Goal: Task Accomplishment & Management: Use online tool/utility

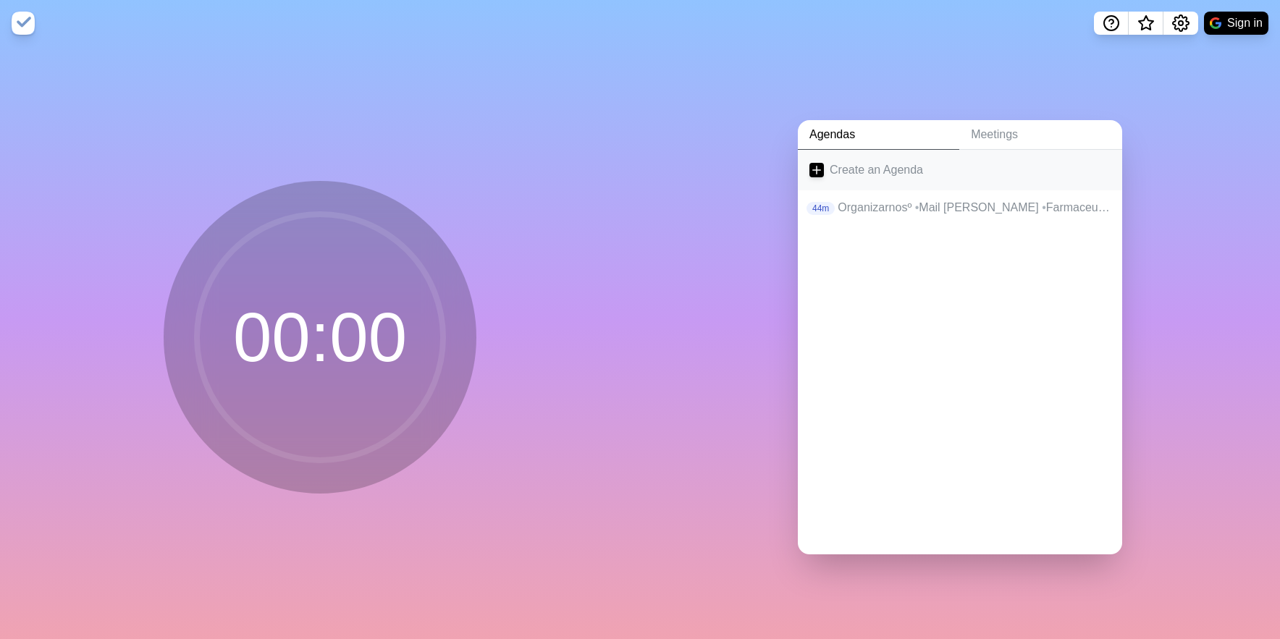
click at [866, 168] on link "Create an Agenda" at bounding box center [960, 170] width 324 height 41
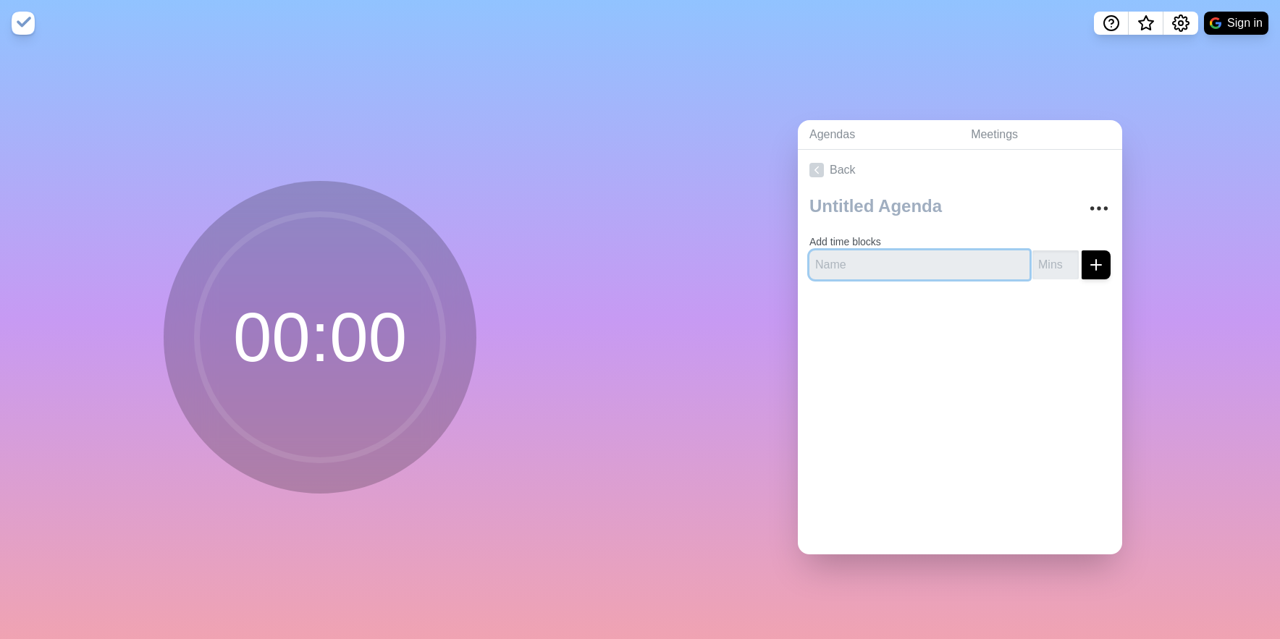
click at [873, 267] on input "text" at bounding box center [919, 264] width 220 height 29
type input "PH - Revis"
type input "Revisión tablas"
click at [1081, 250] on button "submit" at bounding box center [1095, 264] width 29 height 29
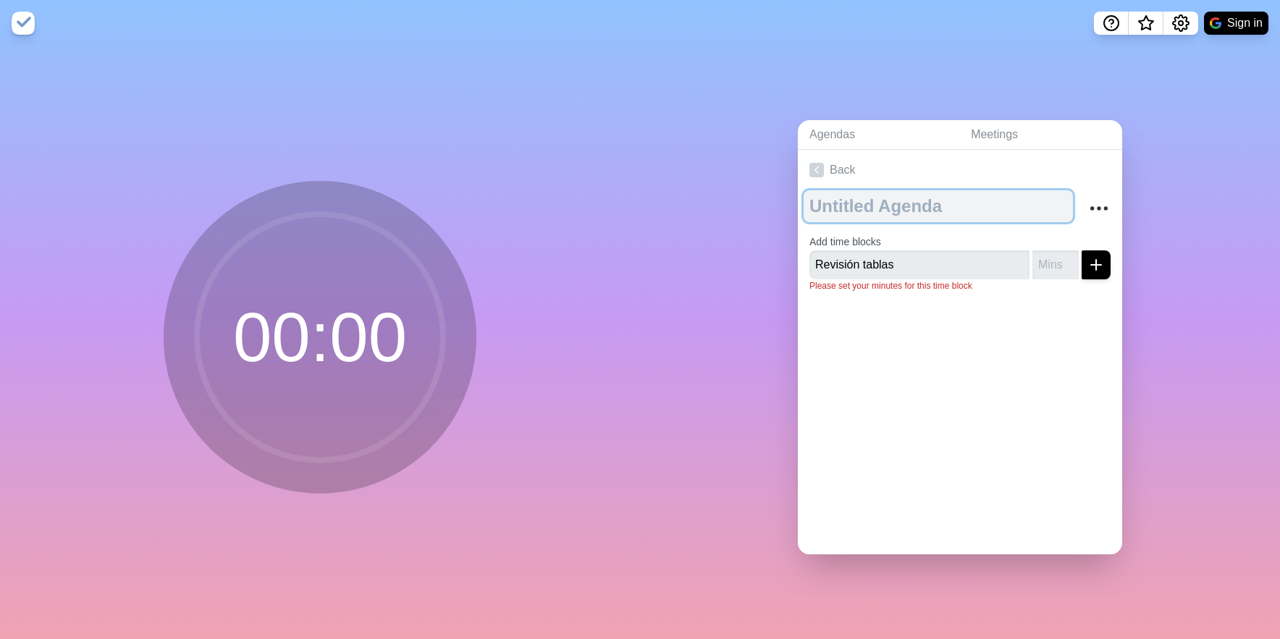
click at [876, 211] on textarea at bounding box center [937, 206] width 269 height 32
type textarea "A"
type textarea "Organizarnos"
click at [924, 208] on textarea "Organizarnos" at bounding box center [937, 206] width 269 height 32
drag, startPoint x: 924, startPoint y: 207, endPoint x: 764, endPoint y: 206, distance: 159.2
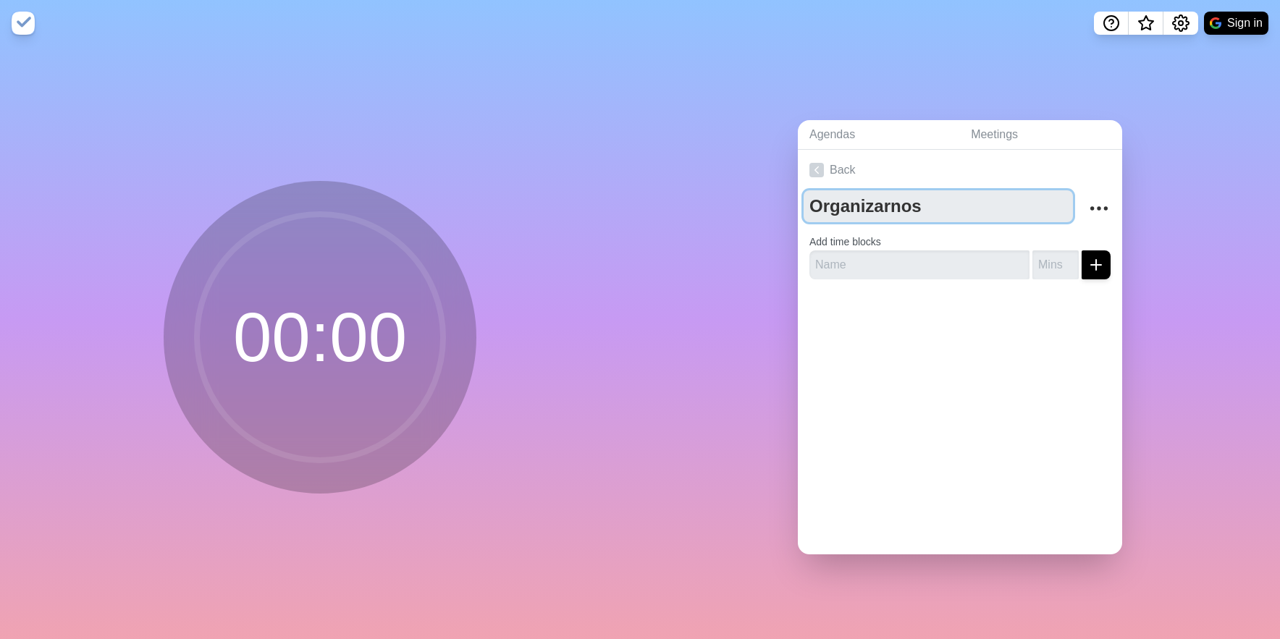
click at [764, 206] on div "Agendas Meetings Back Organizarnos Add time blocks" at bounding box center [960, 342] width 640 height 593
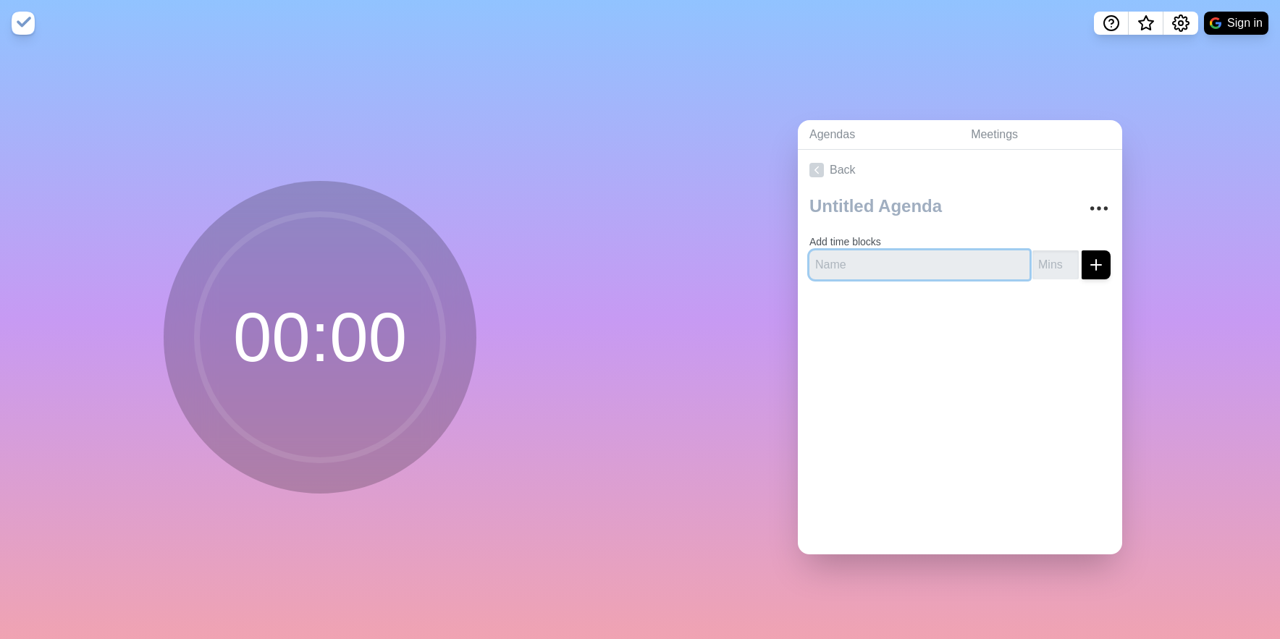
type textarea "Organizarnos"
click at [845, 255] on input "text" at bounding box center [919, 264] width 220 height 29
type input "Organizarnos"
type input "10"
click at [1081, 250] on button "submit" at bounding box center [1095, 264] width 29 height 29
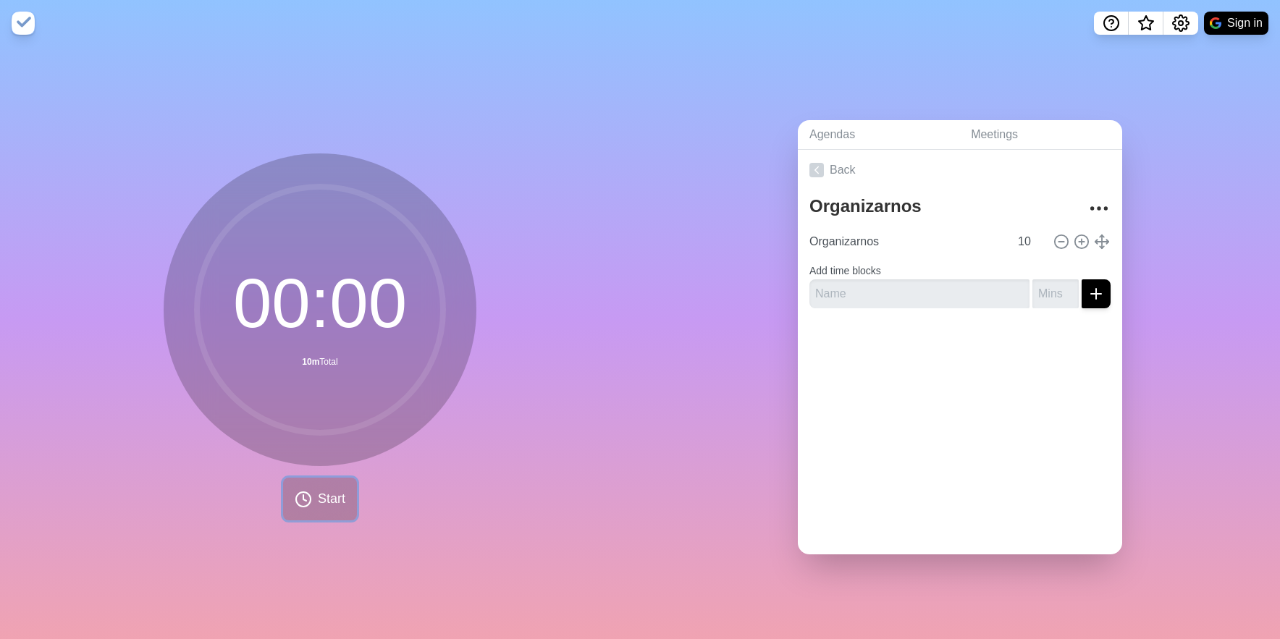
click at [345, 497] on span "Start" at bounding box center [332, 499] width 28 height 20
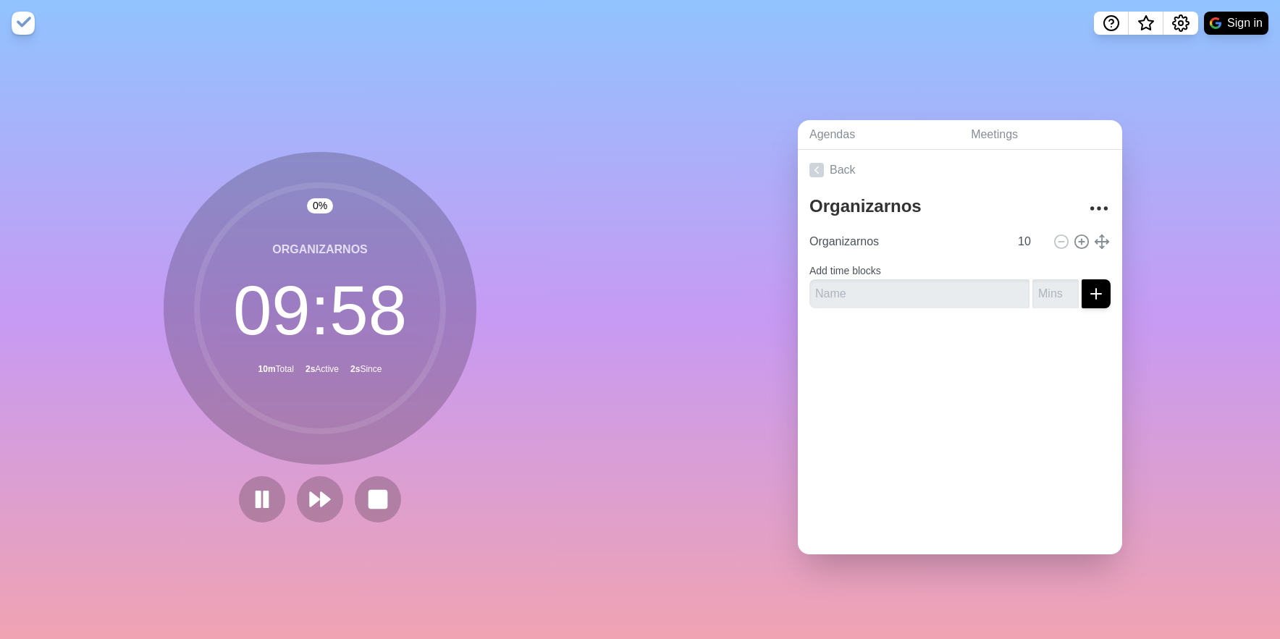
click at [931, 313] on div "Organizarnos Organizarnos 10 Add time blocks" at bounding box center [960, 255] width 324 height 130
click at [929, 303] on input "text" at bounding box center [919, 293] width 220 height 29
type input "Revisión de tablas"
type input "2"
type input "10"
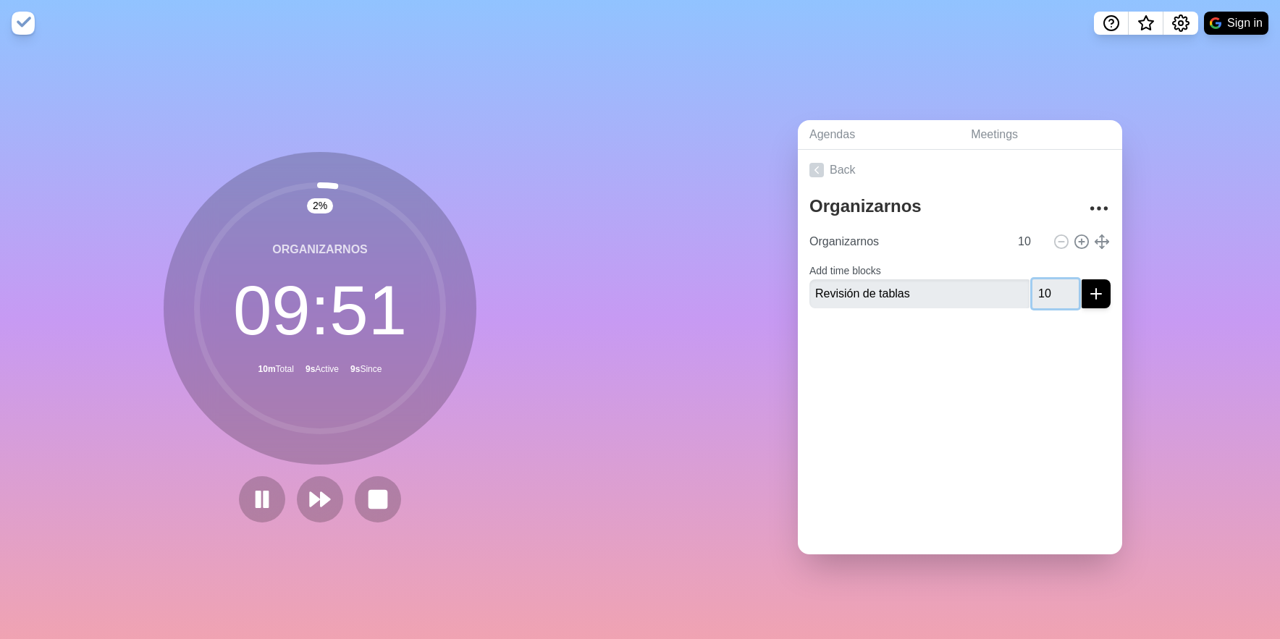
click at [1081, 279] on button "submit" at bounding box center [1095, 293] width 29 height 29
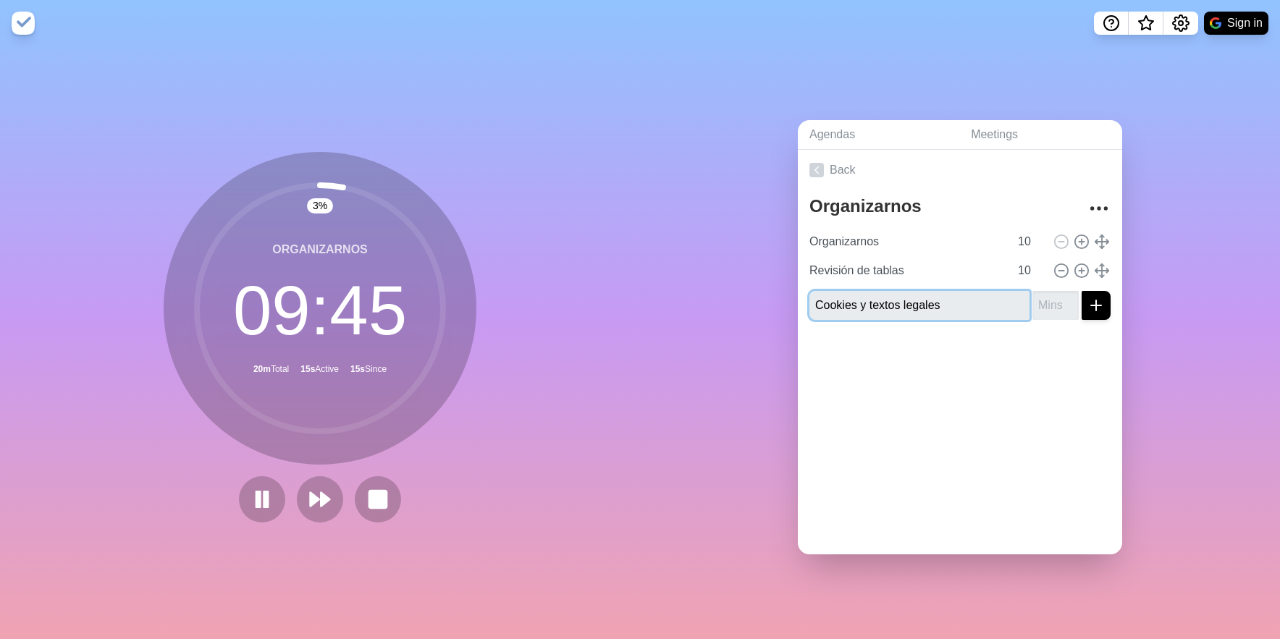
type input "Cookies y textos legales"
type input "10"
click at [1081, 291] on button "submit" at bounding box center [1095, 305] width 29 height 29
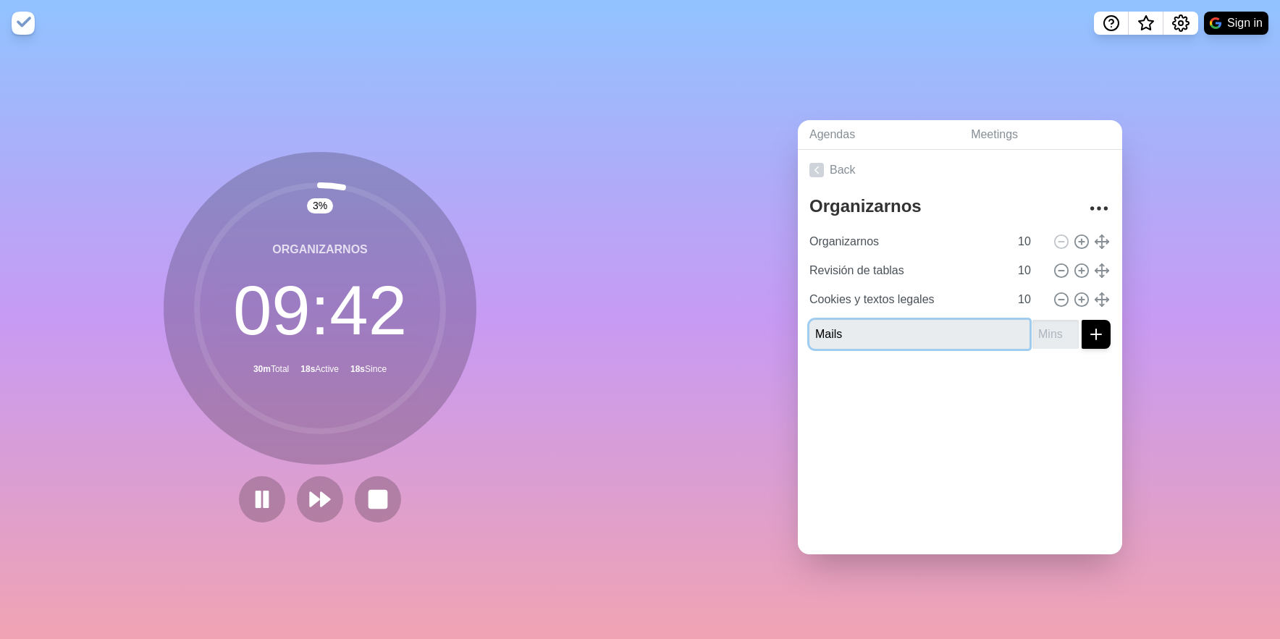
type input "Mails"
type input "30"
click at [1081, 320] on button "submit" at bounding box center [1095, 334] width 29 height 29
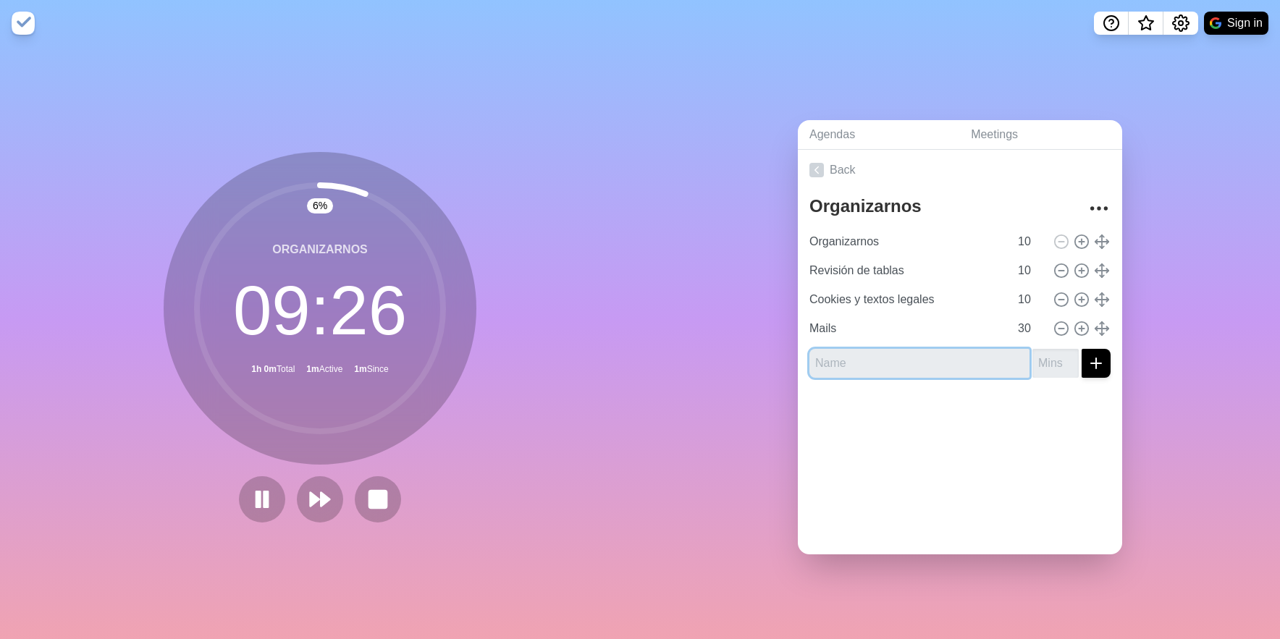
paste input "Post sobre Optimización a Oferta Post sobre Optimización desde LinkedIn Post so…"
type input "Post sobre Optimización a Oferta Post sobre Optimización desde LinkedIn Post so…"
paste input "Post sobre Optimización a Oferta"
type input "Post sobre Optimización a Oferta"
click at [1044, 365] on input "number" at bounding box center [1055, 363] width 46 height 29
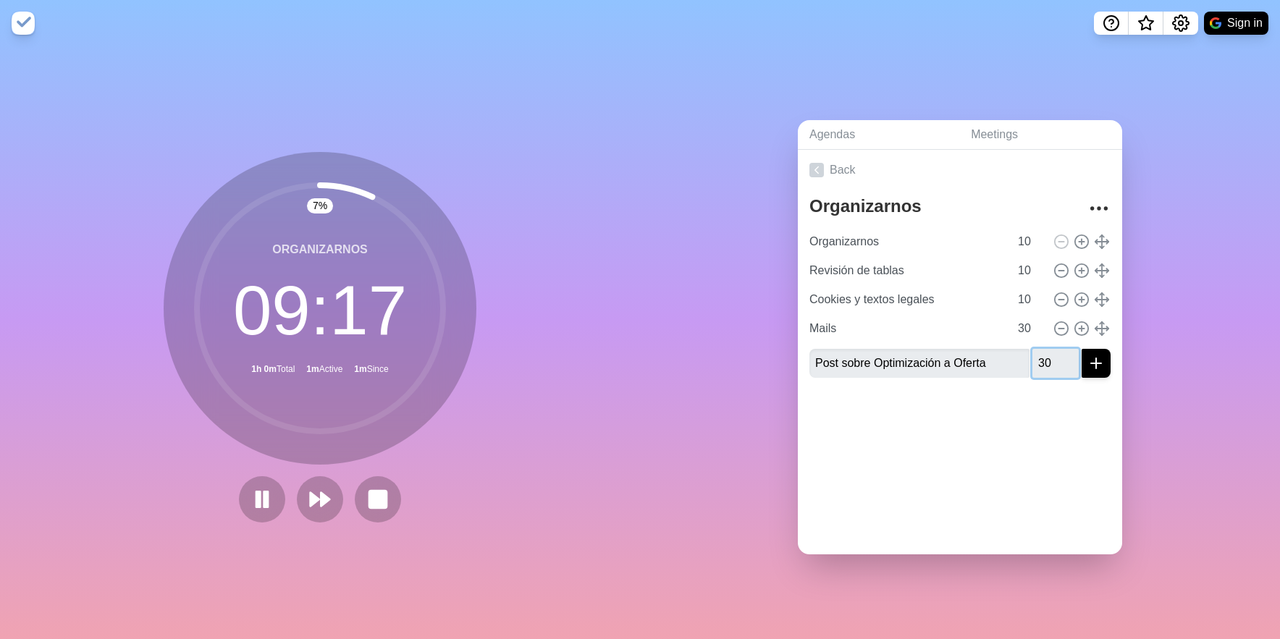
type input "30"
click at [1081, 349] on button "submit" at bounding box center [1095, 363] width 29 height 29
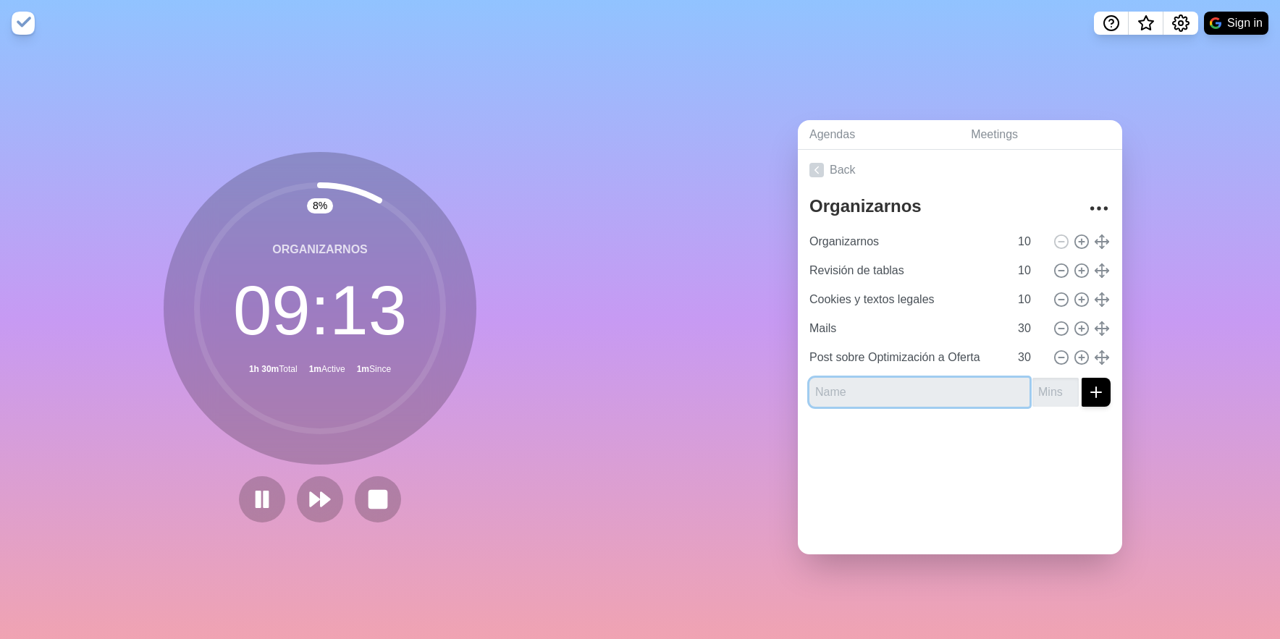
paste input "Post sobre Optimización desde LinkedIn"
type input "Post sobre Optimización desde LinkedIn"
click at [1049, 401] on input "number" at bounding box center [1055, 392] width 46 height 29
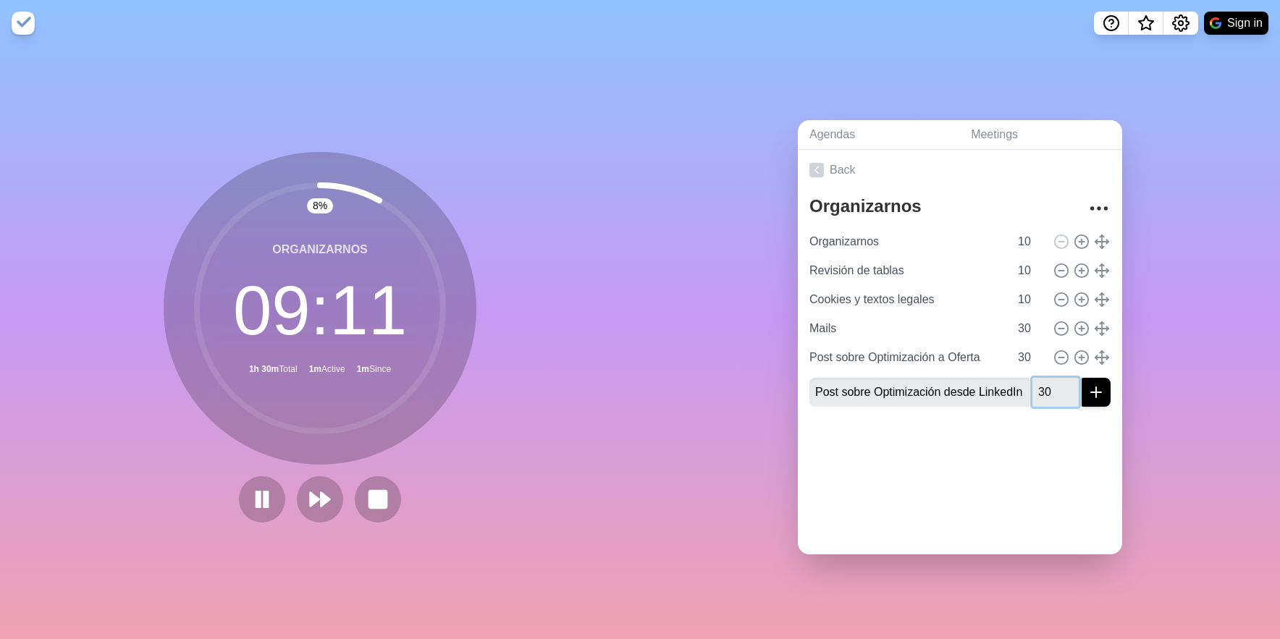
type input "30"
click at [1081, 378] on button "submit" at bounding box center [1095, 392] width 29 height 29
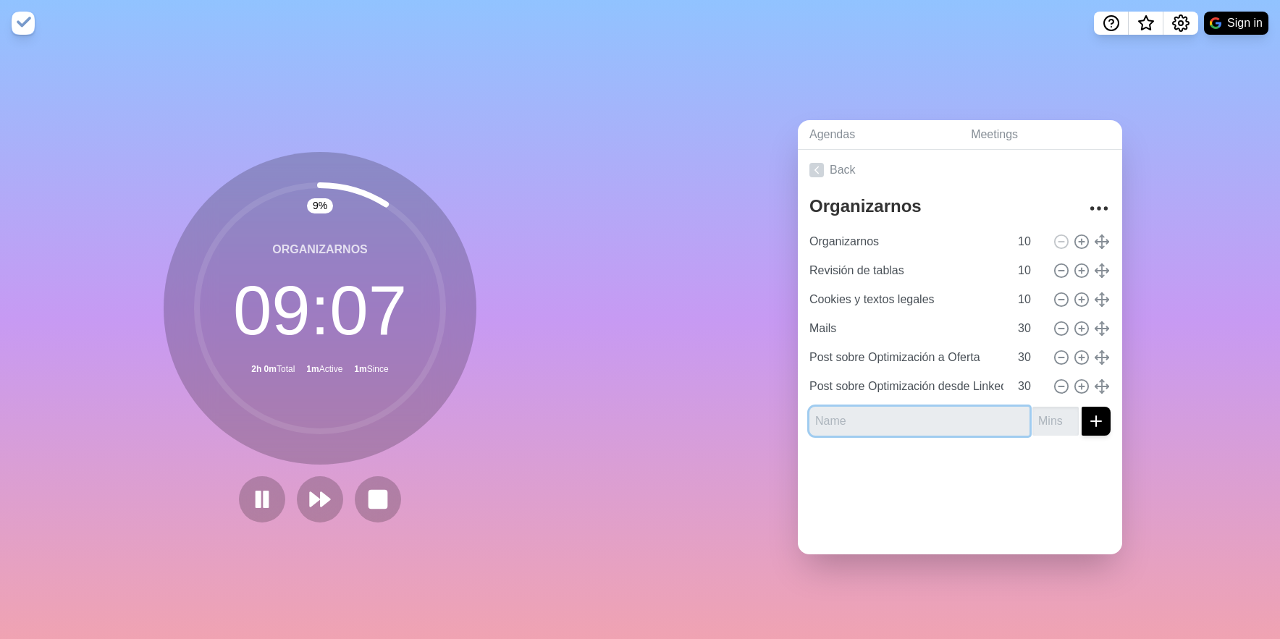
paste input "Post sobre Selección de plantillas"
type input "Post sobre Selección de plantillas"
click at [1049, 420] on input "number" at bounding box center [1055, 421] width 46 height 29
type input "30"
click at [1081, 407] on button "submit" at bounding box center [1095, 421] width 29 height 29
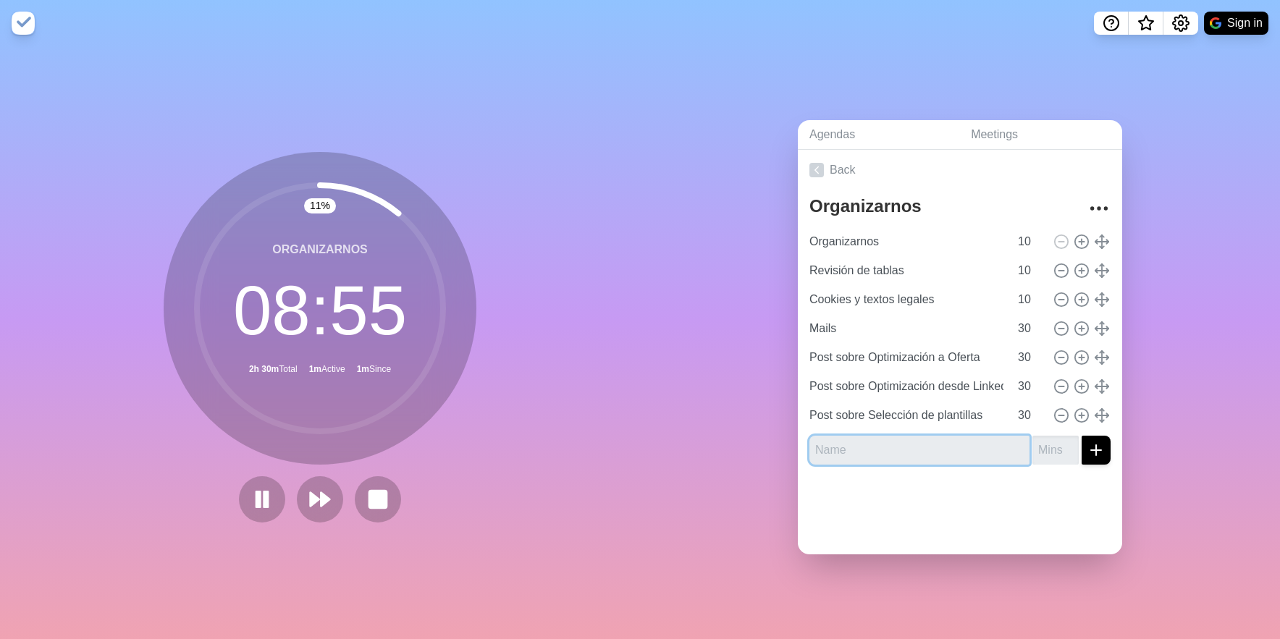
paste input "Revisión creatividades FB"
type input "Revisión creatividades FB"
click at [1052, 455] on input "number" at bounding box center [1055, 450] width 46 height 29
type input "30"
click at [1081, 436] on button "submit" at bounding box center [1095, 450] width 29 height 29
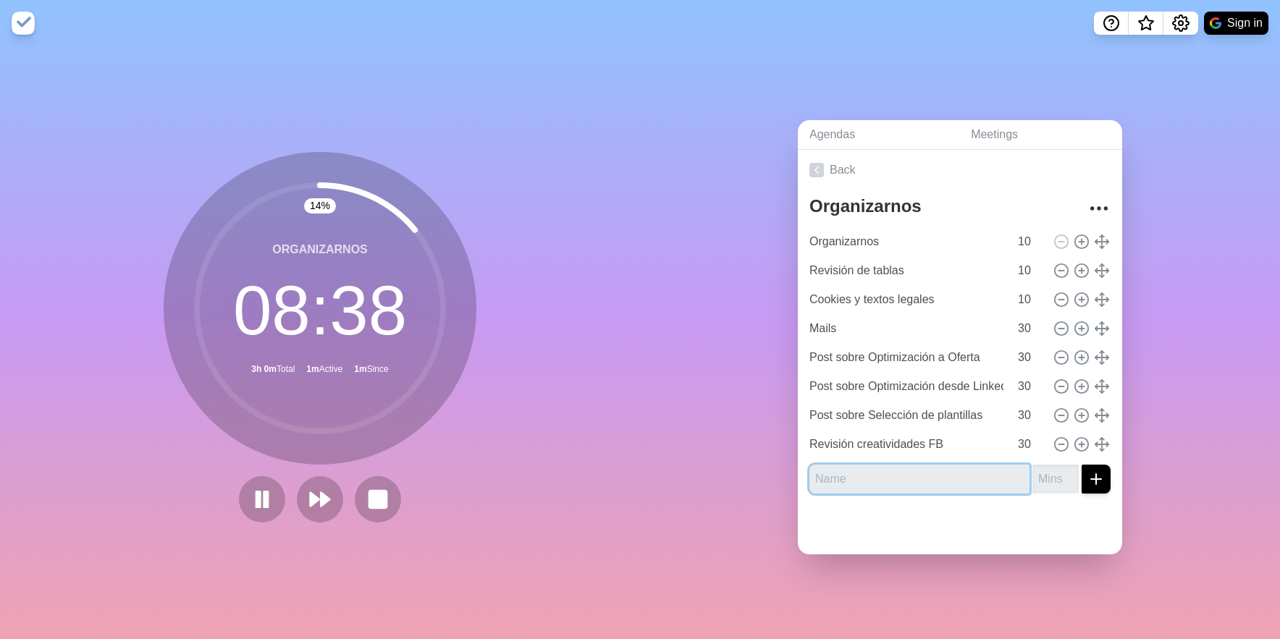
paste input "Activar campaña: Guía empleo (FB Ads)"
type input "Activar campaña: Guía empleo (FB Ads)"
drag, startPoint x: 1063, startPoint y: 470, endPoint x: 1071, endPoint y: 468, distance: 8.3
click at [1063, 470] on input "number" at bounding box center [1055, 479] width 46 height 29
type input "10"
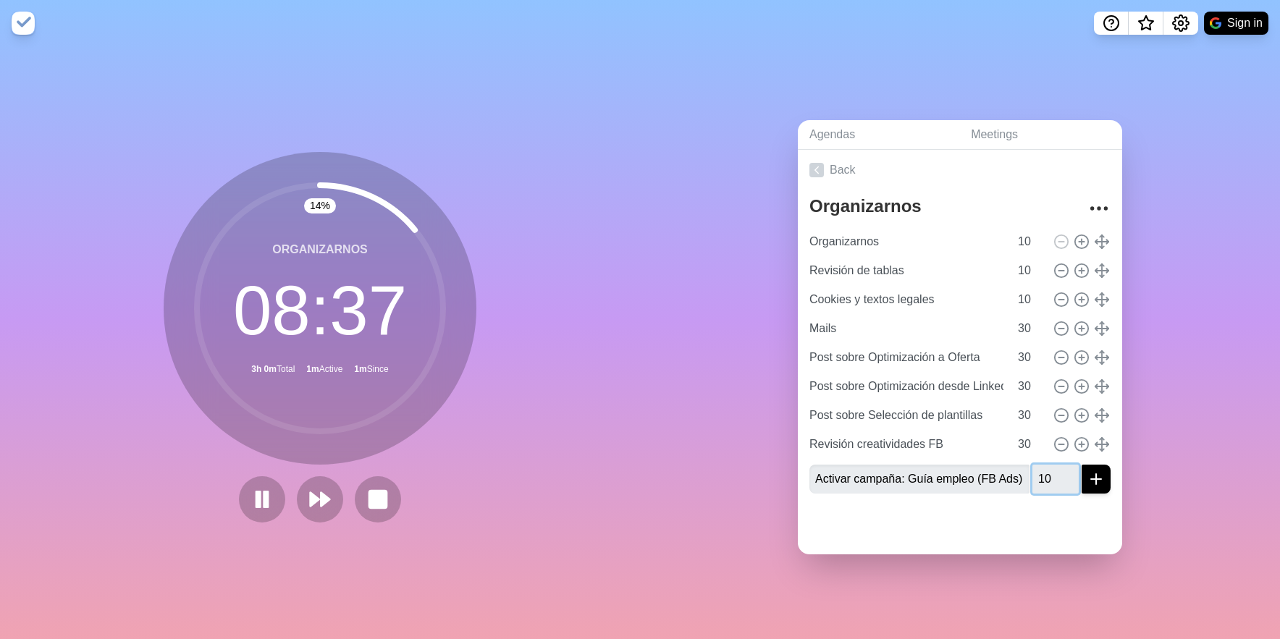
click at [1081, 465] on button "submit" at bounding box center [1095, 479] width 29 height 29
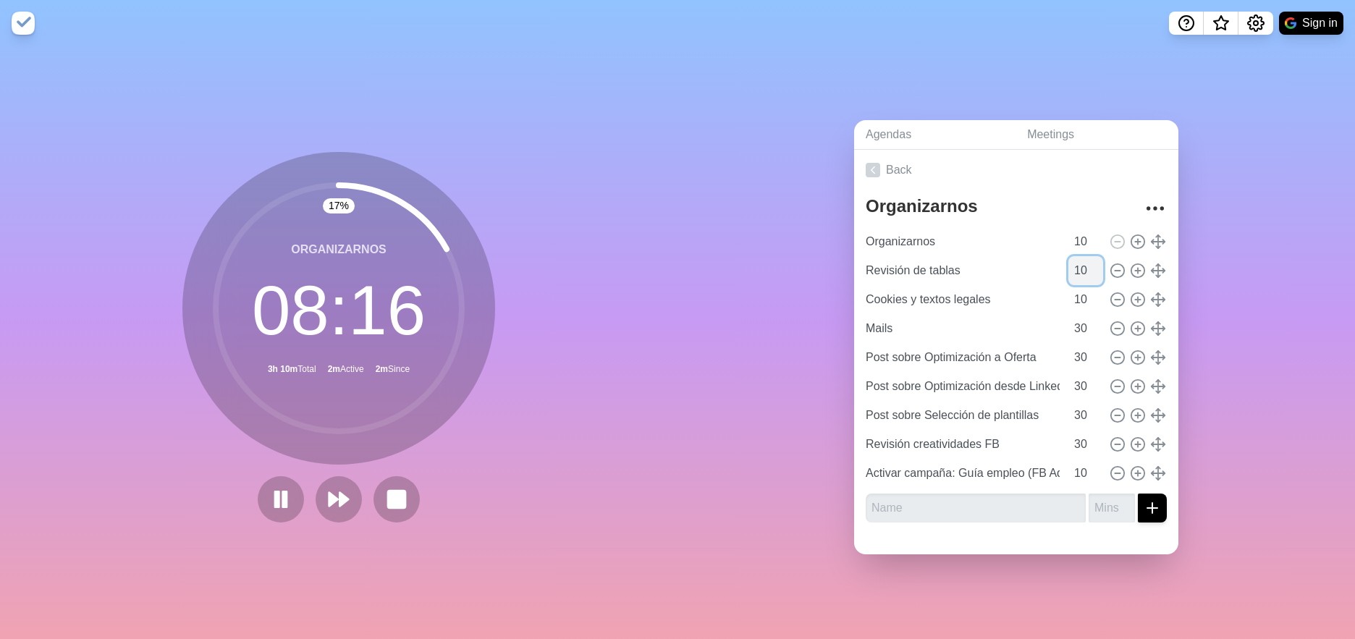
drag, startPoint x: 1082, startPoint y: 269, endPoint x: 1090, endPoint y: 271, distance: 8.1
click at [1082, 269] on input "10" at bounding box center [1085, 270] width 35 height 29
drag, startPoint x: 1084, startPoint y: 300, endPoint x: 1115, endPoint y: 298, distance: 30.4
click at [1084, 300] on input "10" at bounding box center [1085, 299] width 35 height 29
click at [1086, 273] on input "10" at bounding box center [1085, 270] width 35 height 29
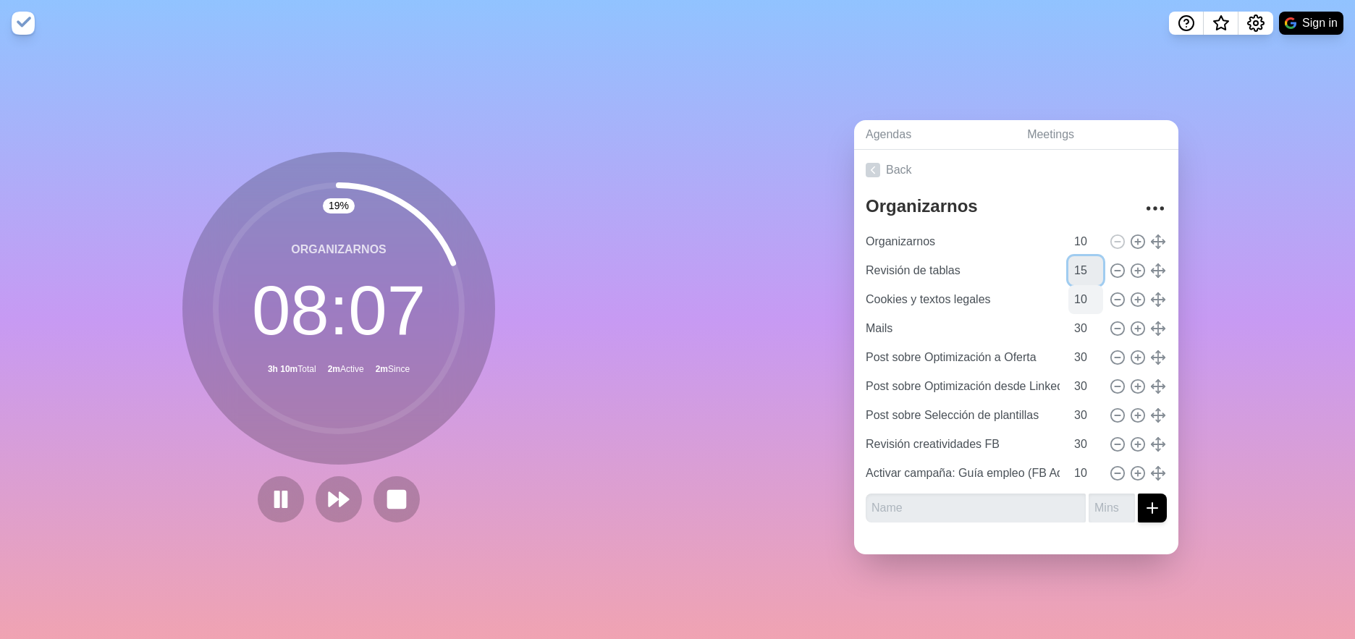
type input "15"
click at [1084, 297] on input "10" at bounding box center [1085, 299] width 35 height 29
type input "15"
click at [1255, 269] on div "Agendas Meetings Back Organizarnos Organizarnos 10 Revisión de tablas 15 Cookie…" at bounding box center [1015, 342] width 677 height 593
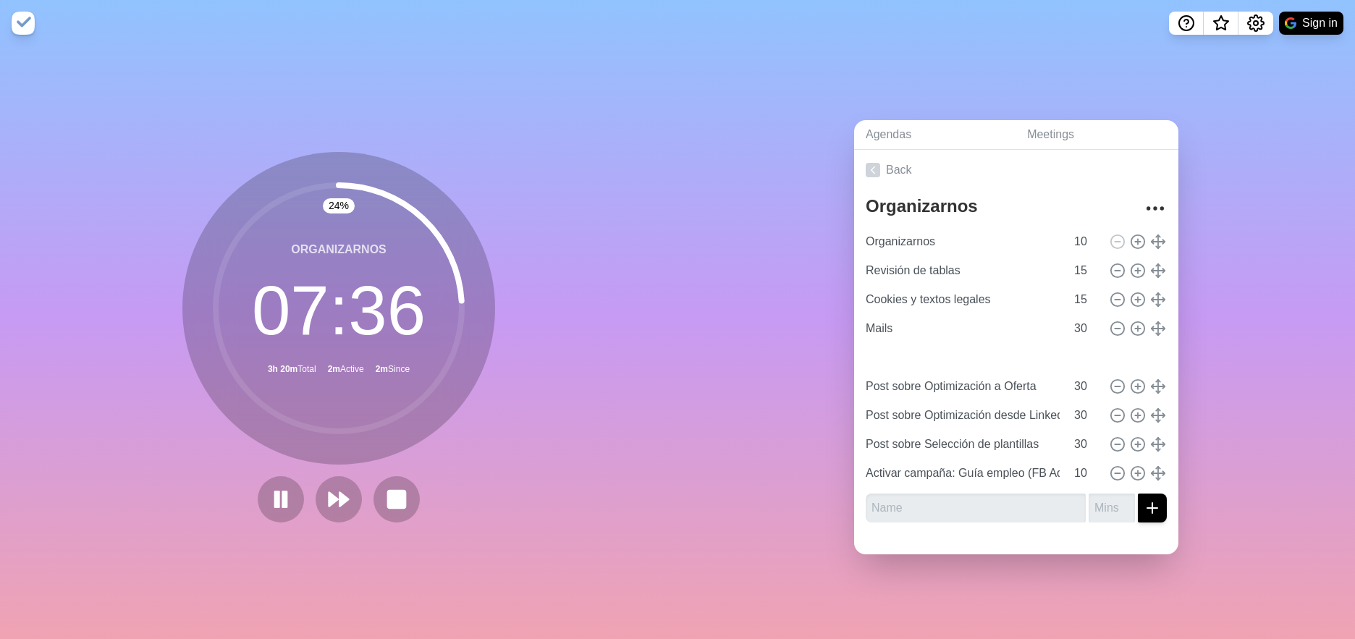
type input "Revisión creatividades FB"
type input "Post sobre Optimización a Oferta"
type input "Post sobre Optimización desde LinkedIn"
type input "Post sobre Selección de plantillas"
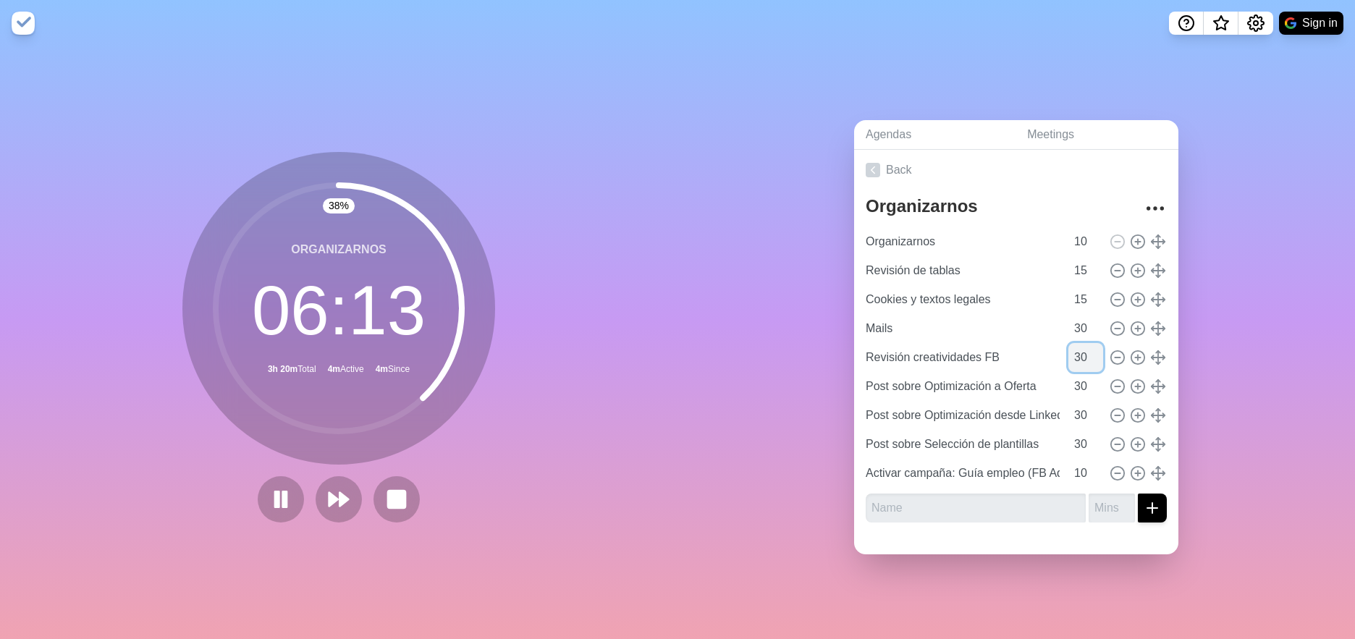
click at [1080, 361] on input "30" at bounding box center [1085, 357] width 35 height 29
type input "3"
type input "45"
type input "Activar campaña: Guía empleo (FB Ads)"
type input "10"
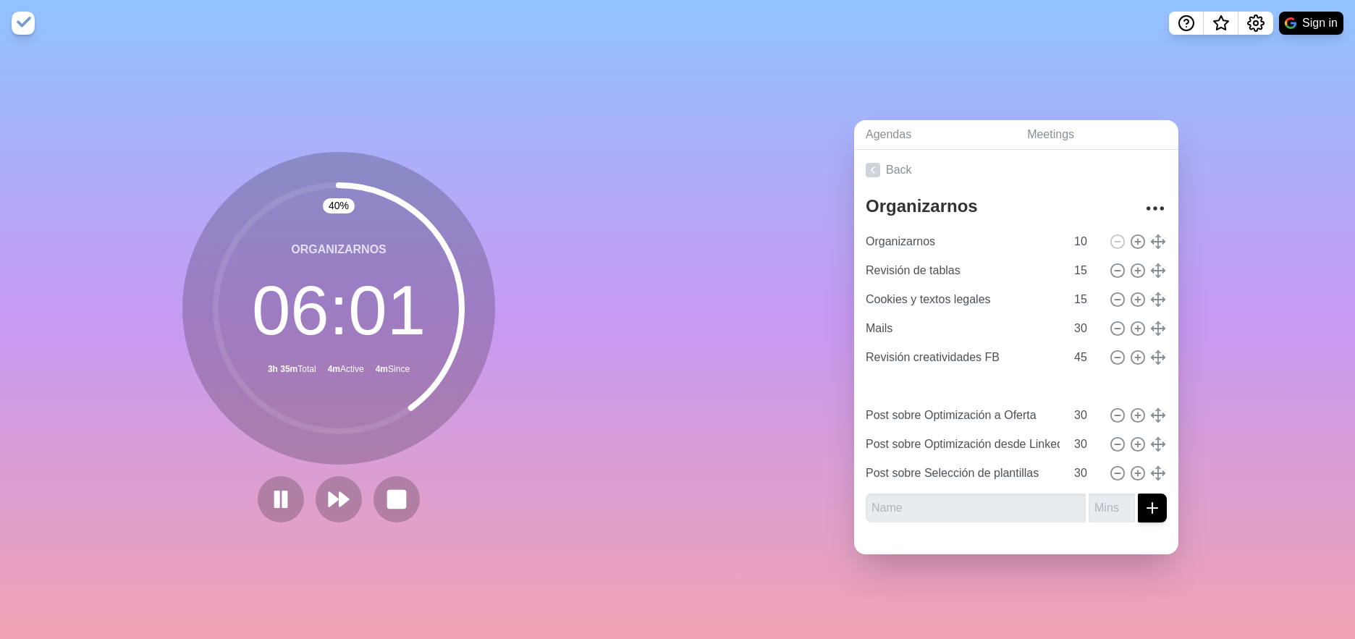
type input "Post sobre Optimización a Oferta"
type input "Post sobre Optimización desde LinkedIn"
type input "Post sobre Selección de plantillas"
type input "30"
drag, startPoint x: 1155, startPoint y: 475, endPoint x: 1158, endPoint y: 468, distance: 7.8
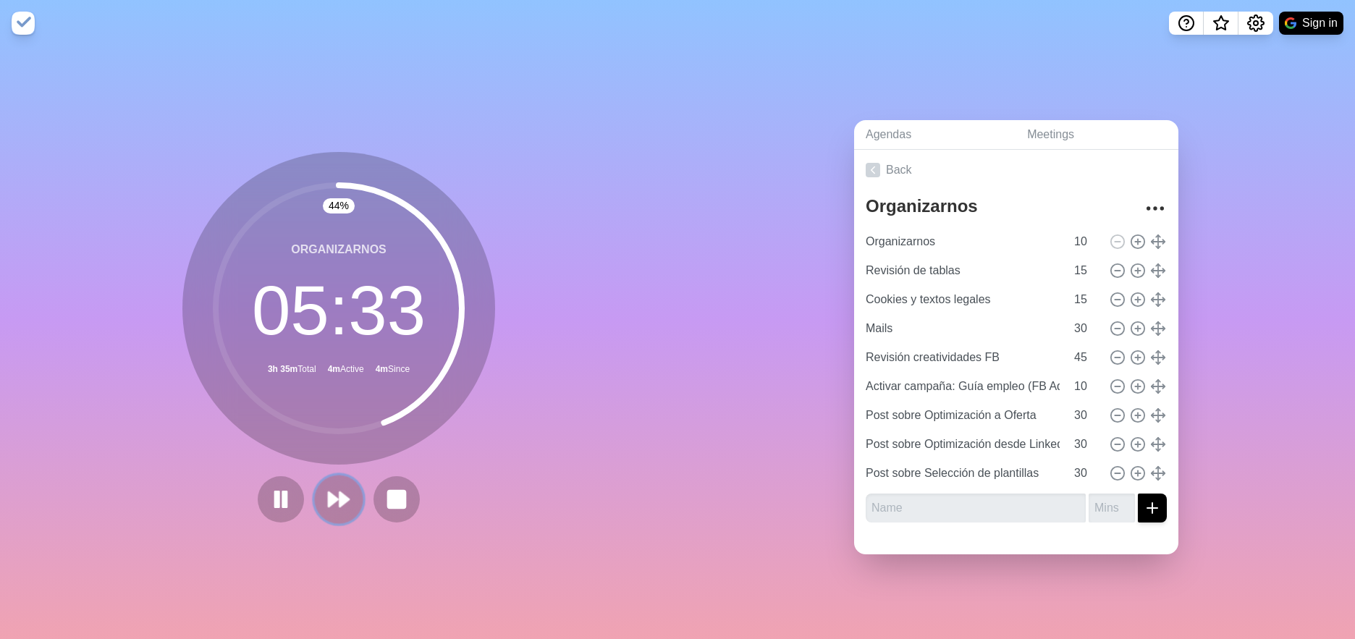
click at [334, 507] on icon at bounding box center [338, 499] width 25 height 25
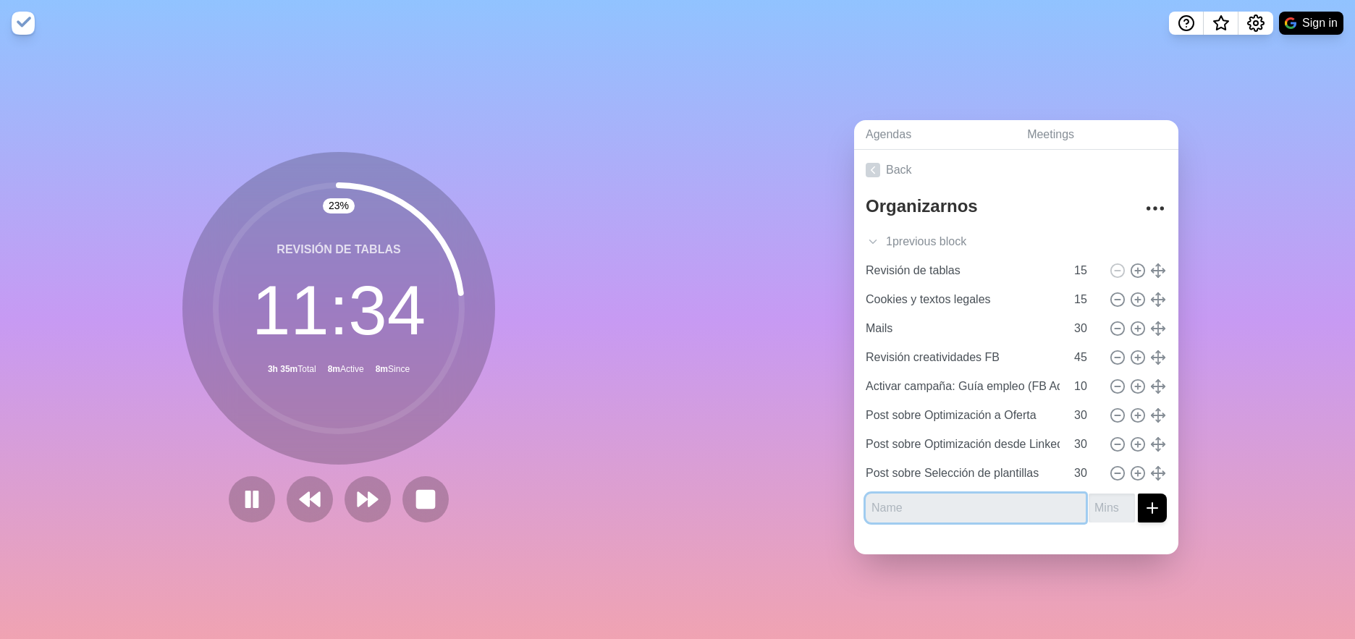
click at [908, 506] on input "text" at bounding box center [976, 508] width 220 height 29
type input "Botón optimizar APP"
type input "15"
click at [1138, 494] on button "submit" at bounding box center [1152, 508] width 29 height 29
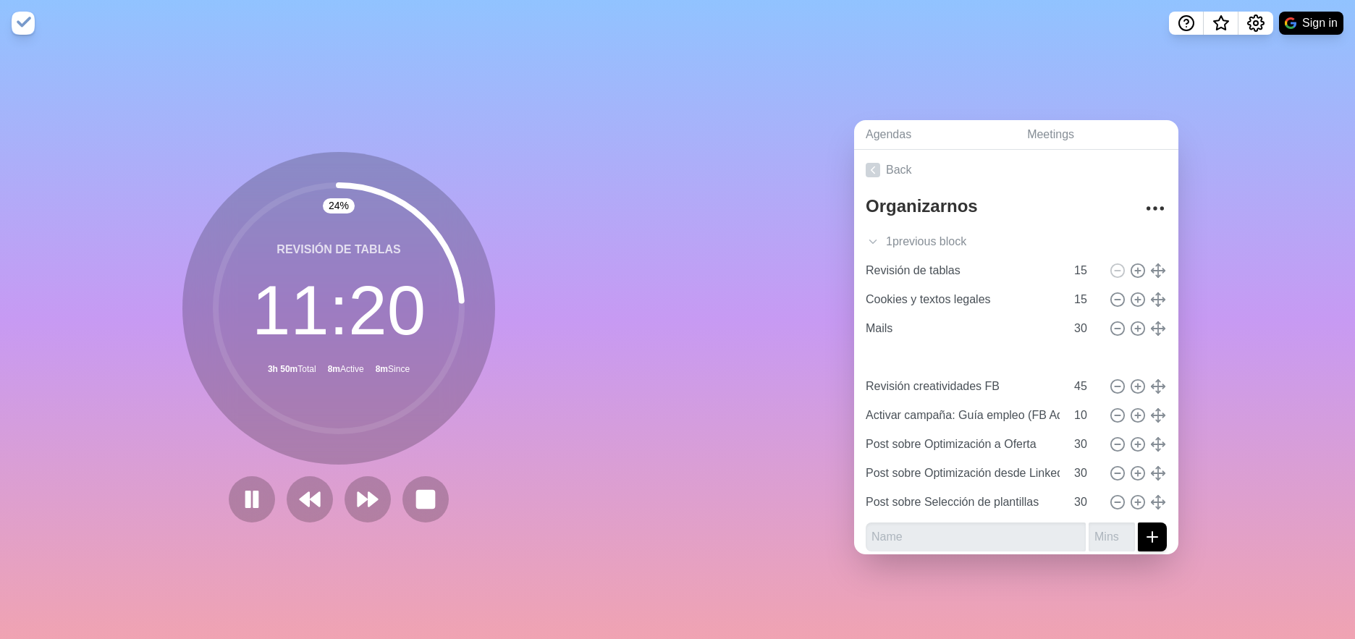
type input "Botón optimizar APP"
type input "15"
type input "Revisión creatividades FB"
type input "45"
type input "Activar campaña: Guía empleo (FB Ads)"
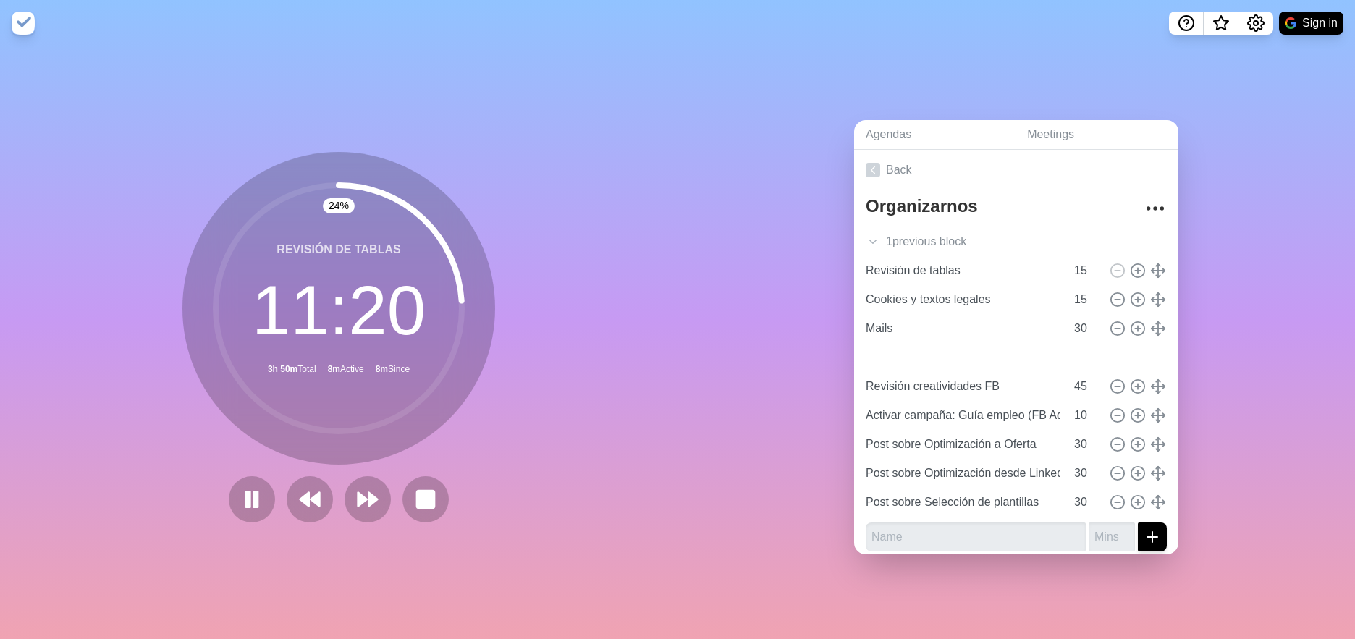
type input "10"
type input "Post sobre Optimización a Oferta"
type input "Post sobre Optimización desde LinkedIn"
type input "Post sobre Selección de plantillas"
type input "30"
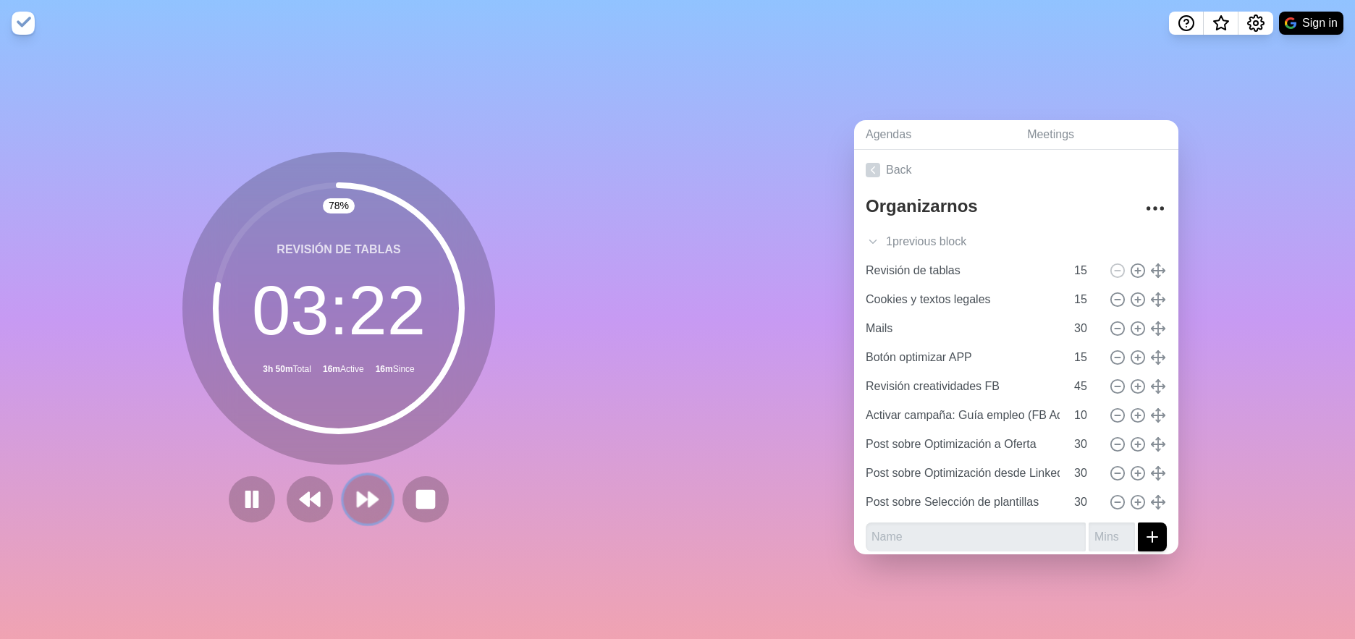
click at [365, 507] on icon at bounding box center [367, 499] width 25 height 25
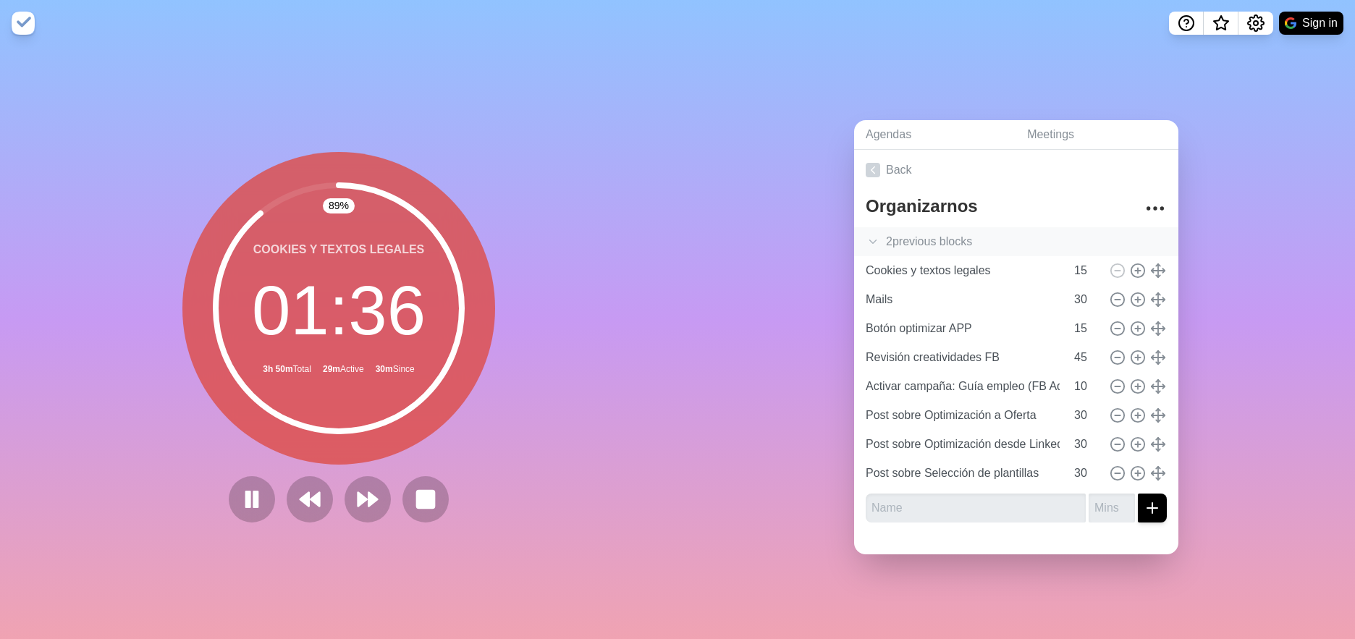
click at [874, 240] on icon at bounding box center [873, 241] width 14 height 14
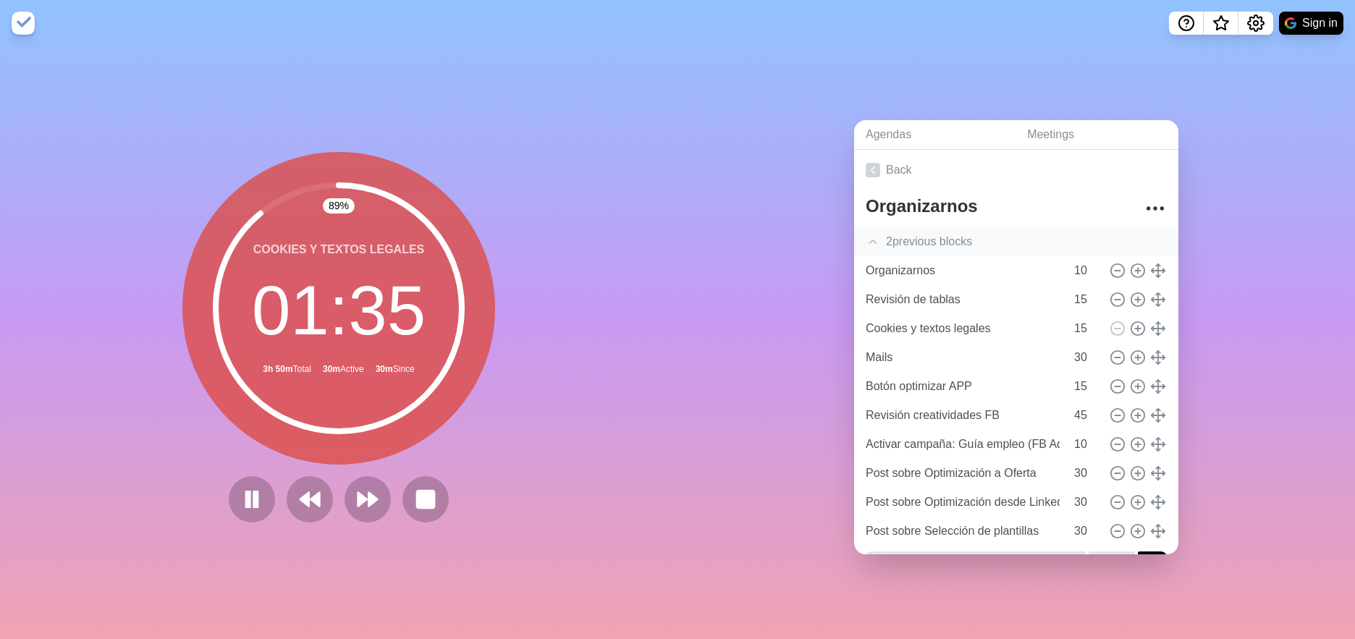
click at [878, 242] on icon at bounding box center [873, 241] width 14 height 14
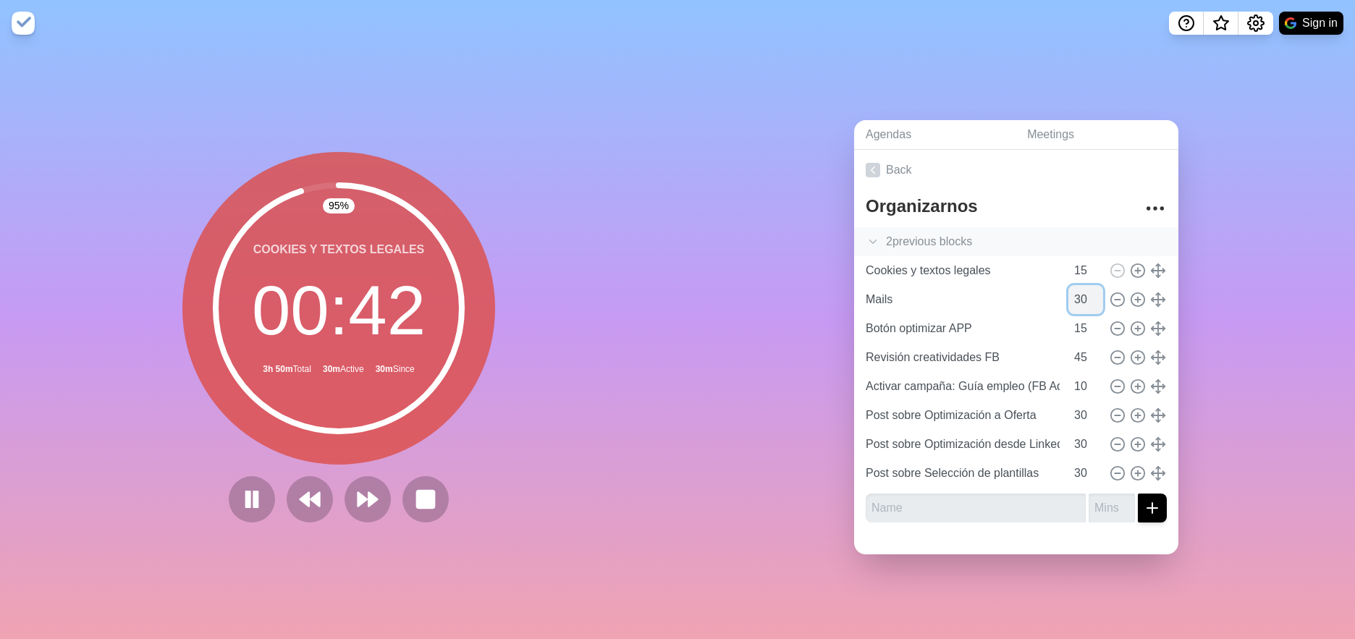
click at [1090, 297] on input "30" at bounding box center [1085, 299] width 35 height 29
click at [1138, 271] on line at bounding box center [1137, 271] width 5 height 0
type input "Cookies y textos legales"
type input "15"
type input "Mails"
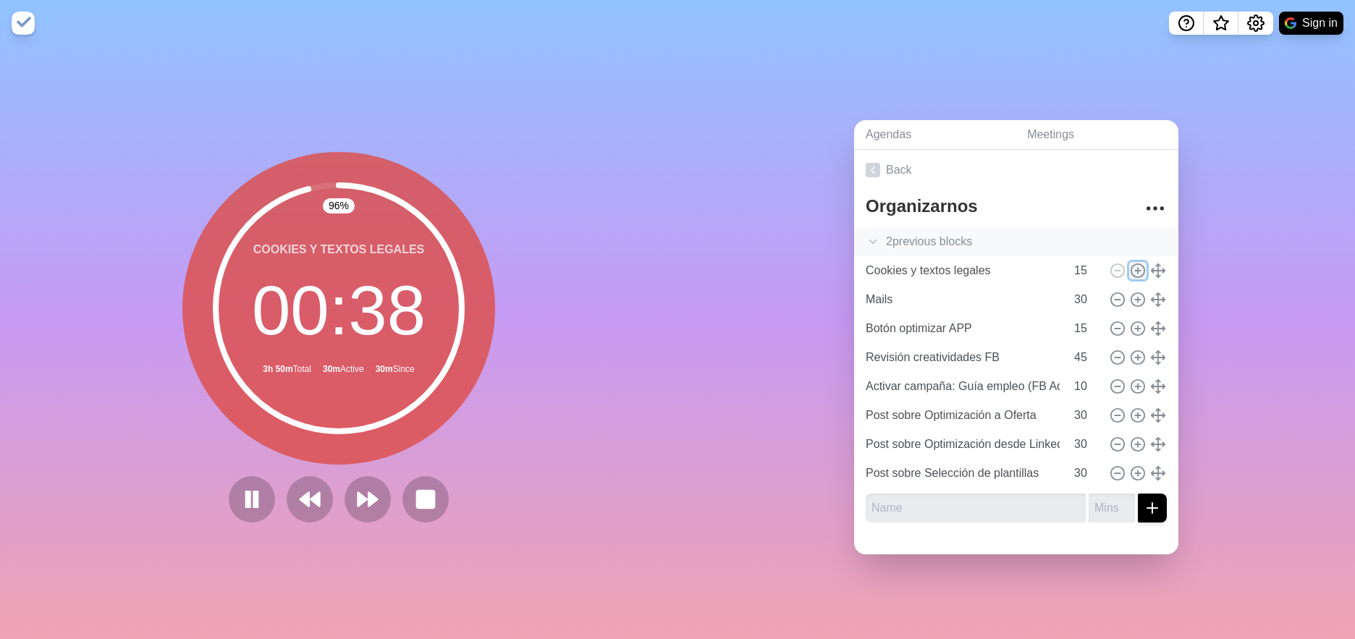
type input "30"
type input "Botón optimizar APP"
type input "15"
type input "Revisión creatividades FB"
type input "45"
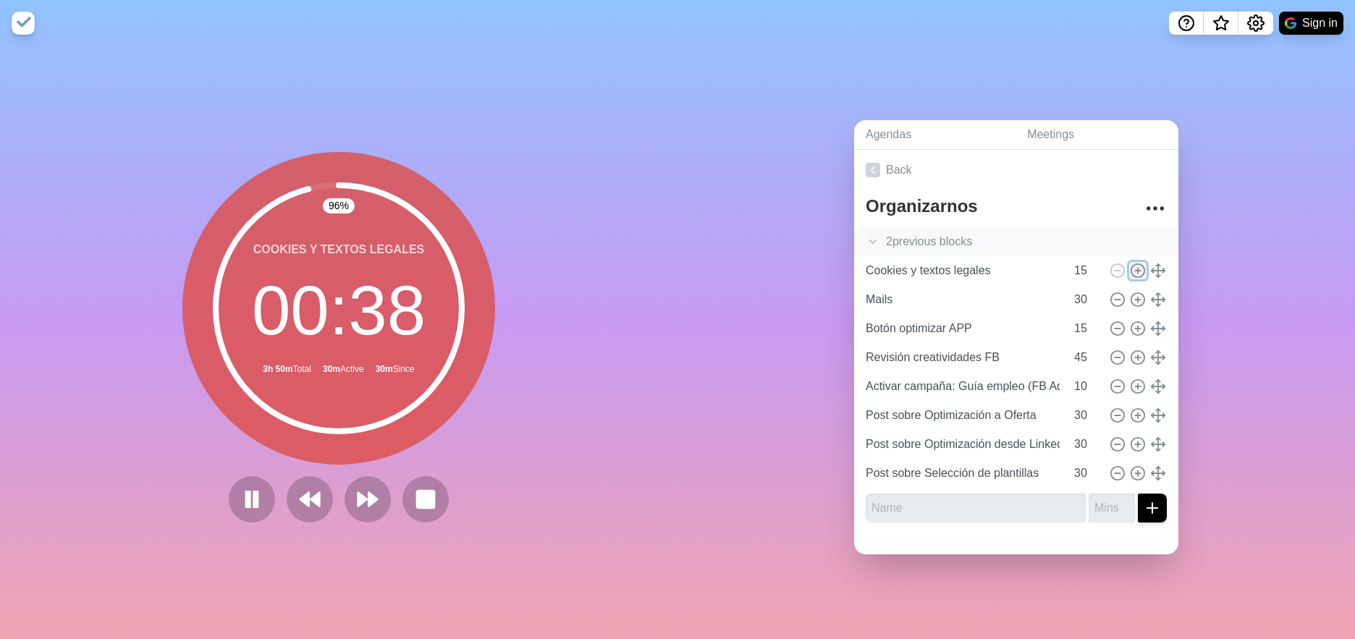
type input "Activar campaña: Guía empleo (FB Ads)"
type input "10"
type input "Post sobre Optimización a Oferta"
type input "Post sobre Optimización desde LinkedIn"
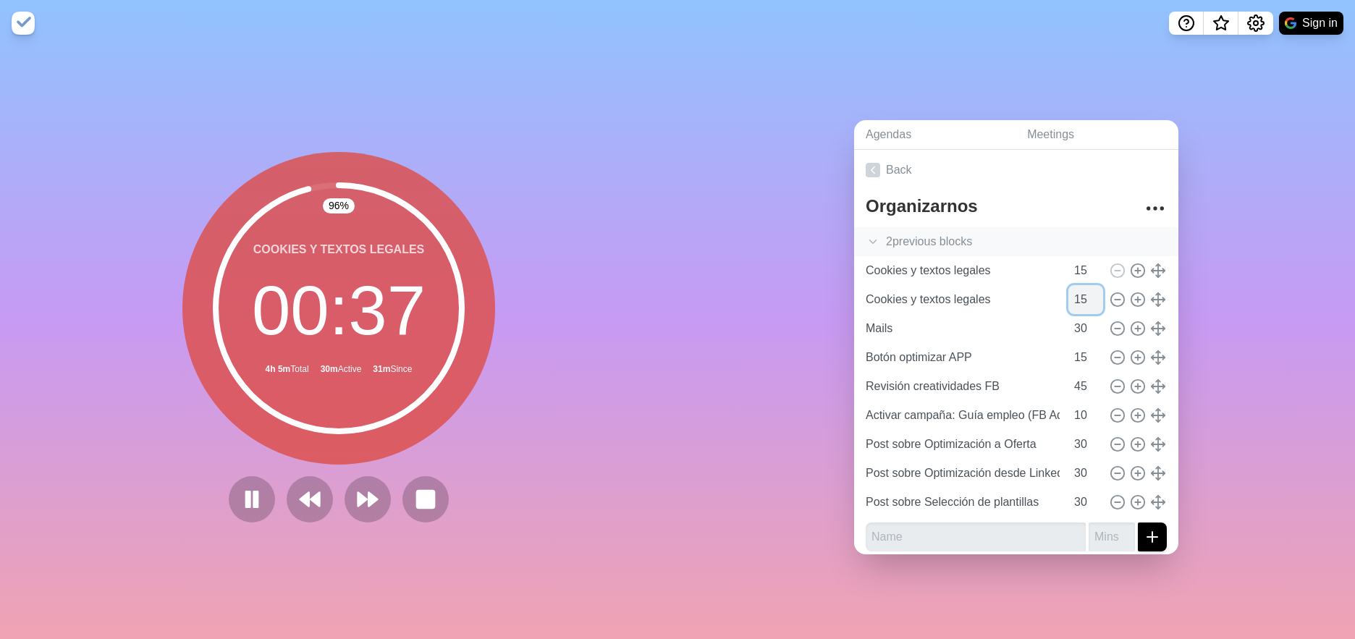
click at [1085, 300] on input "15" at bounding box center [1085, 299] width 35 height 29
type input "10"
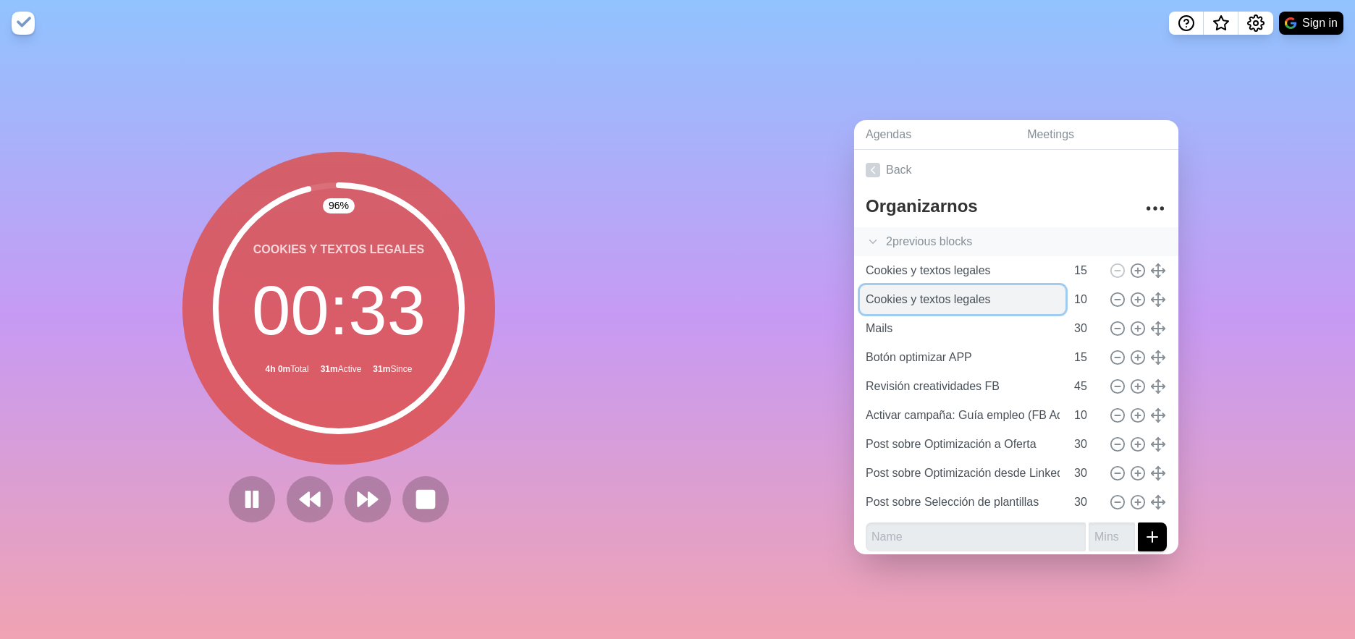
click at [1003, 298] on input "Cookies y textos legales" at bounding box center [963, 299] width 206 height 29
type input "Cookies y textos legales 2"
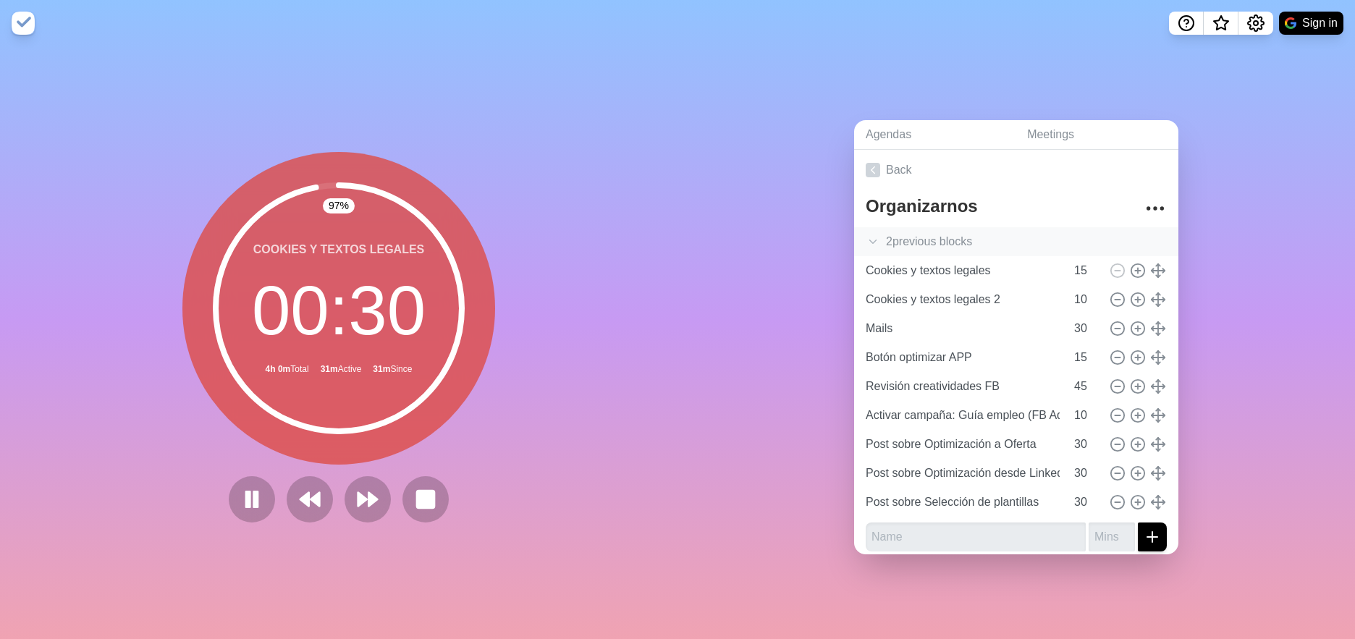
click at [755, 330] on div "Agendas Meetings Back Organizarnos 2 previous block s Organizarnos 10 Revisión …" at bounding box center [1015, 342] width 677 height 593
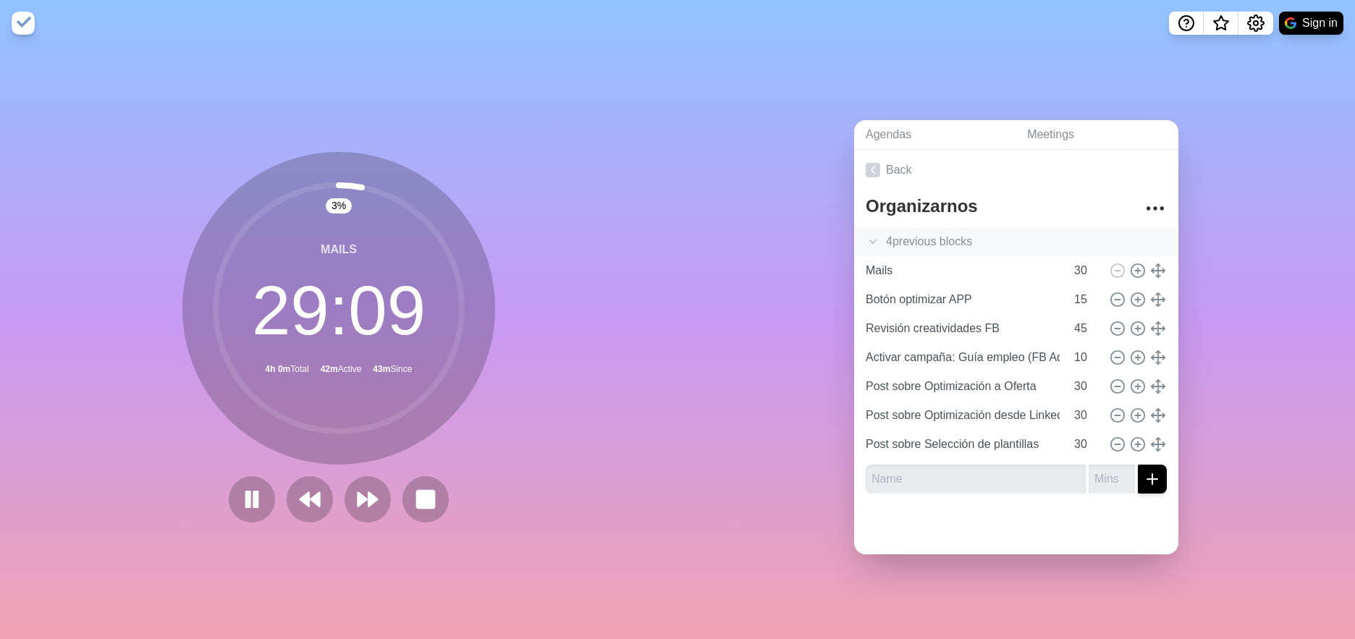
click at [877, 245] on icon at bounding box center [873, 241] width 14 height 14
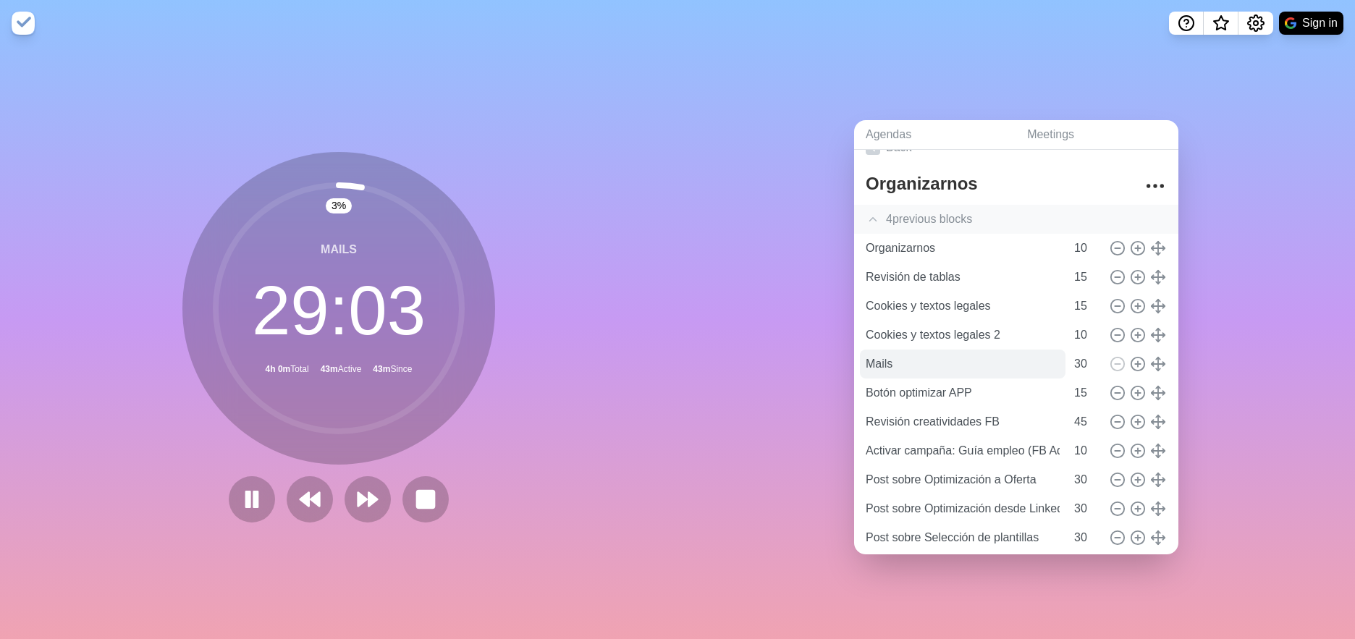
scroll to position [19, 0]
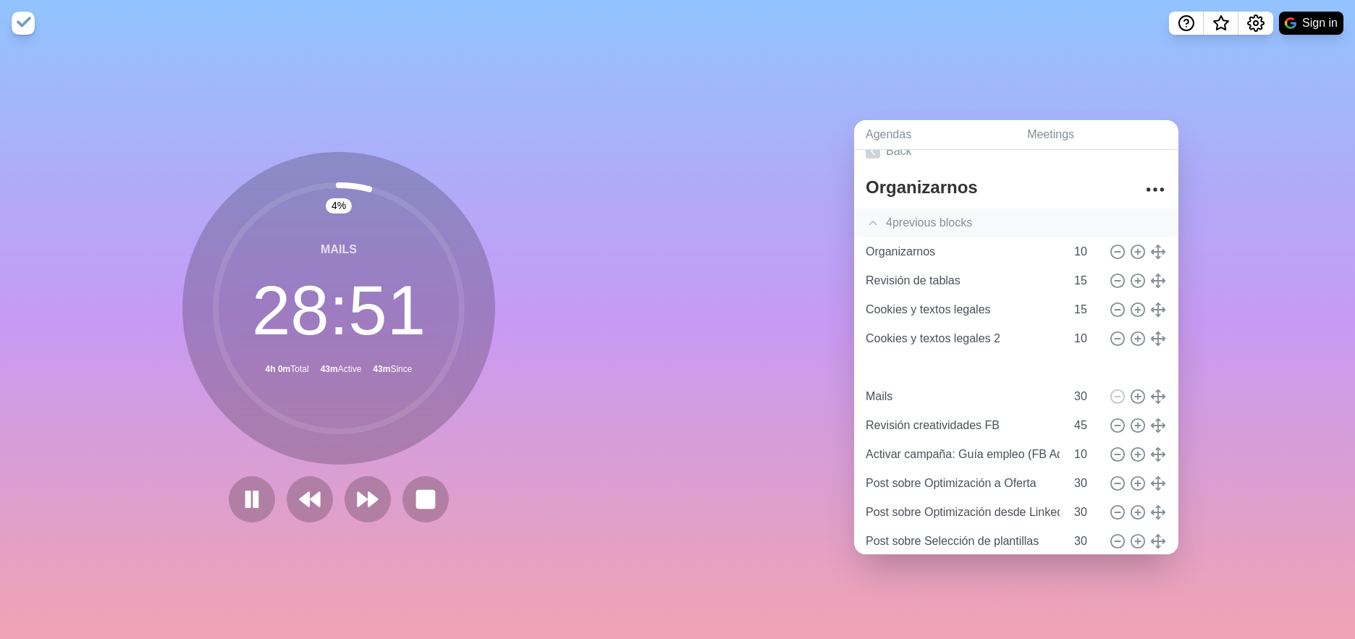
type input "Botón optimizar APP"
type input "15"
type input "Mails"
type input "30"
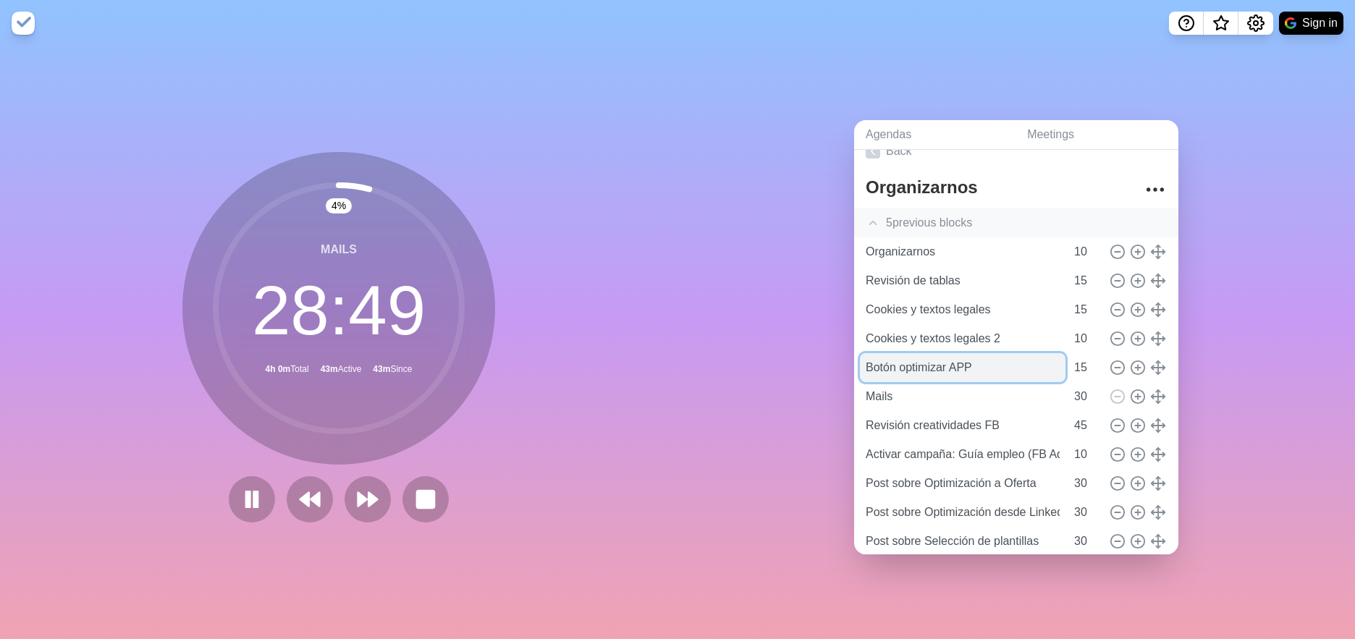
click at [1011, 369] on input "Botón optimizar APP" at bounding box center [963, 367] width 206 height 29
click at [296, 490] on button at bounding box center [309, 499] width 48 height 48
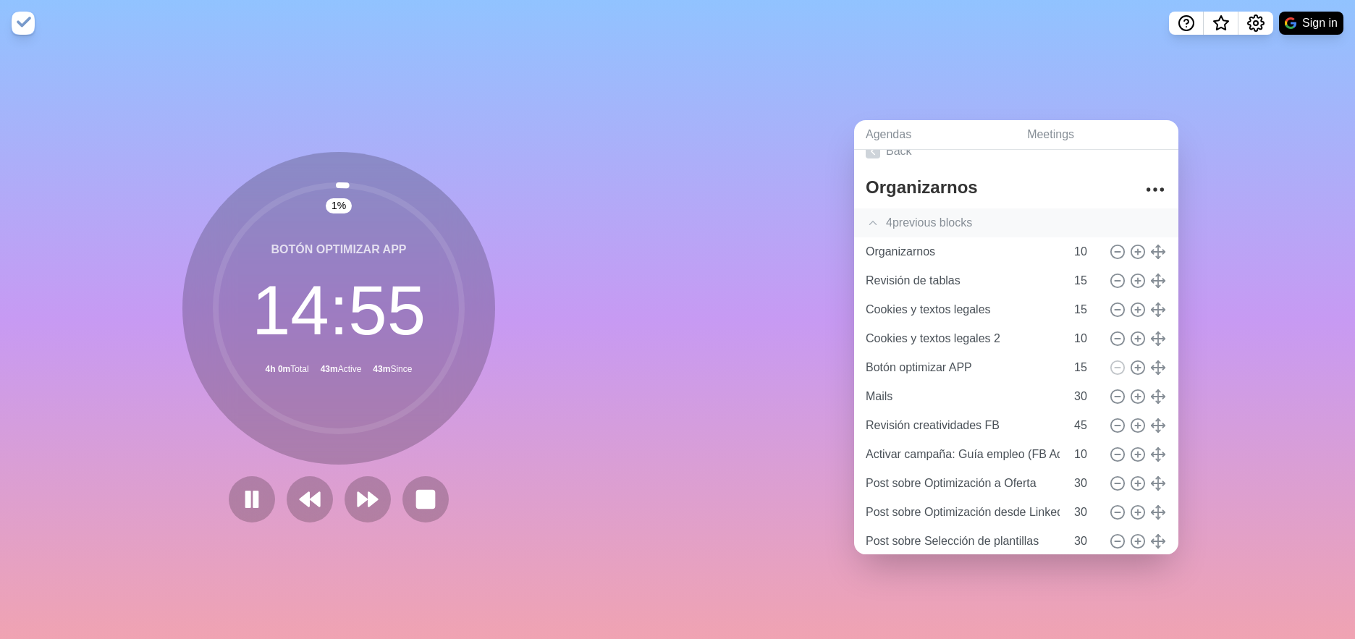
click at [873, 221] on icon at bounding box center [873, 223] width 14 height 14
